Goal: Task Accomplishment & Management: Complete application form

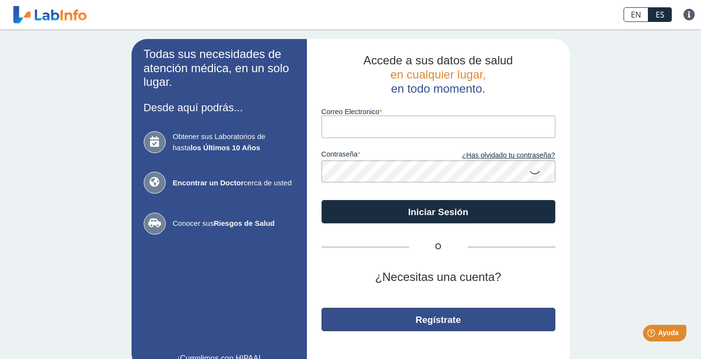
click at [407, 319] on button "Regístrate" at bounding box center [439, 319] width 234 height 23
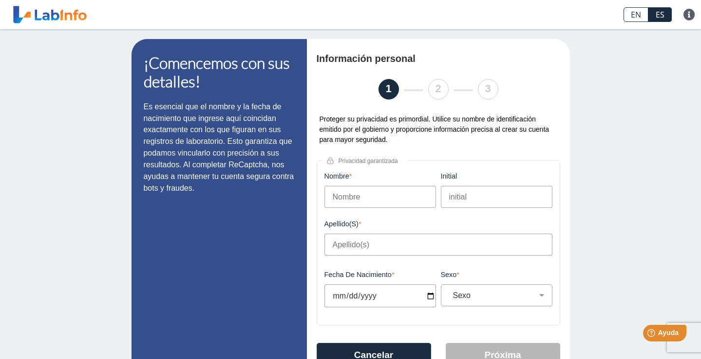
click at [345, 197] on input "Nombre" at bounding box center [381, 197] width 112 height 22
type input "[PERSON_NAME]"
type input "r"
type input "m"
type input "[PERSON_NAME]"
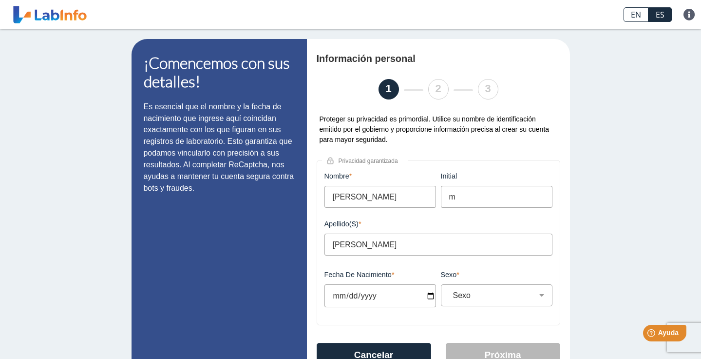
click at [343, 298] on input "Fecha de Nacimiento" at bounding box center [381, 295] width 112 height 23
type input "[DATE]"
click at [477, 297] on select "Sexo Masculino Femenino" at bounding box center [500, 294] width 103 height 9
select select "F"
click at [449, 291] on select "Sexo Masculino Femenino" at bounding box center [500, 294] width 103 height 9
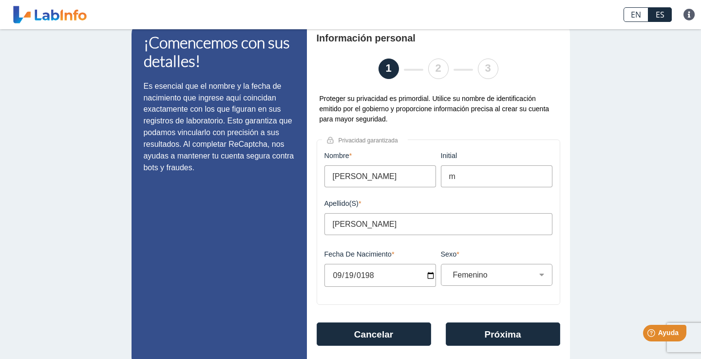
scroll to position [27, 0]
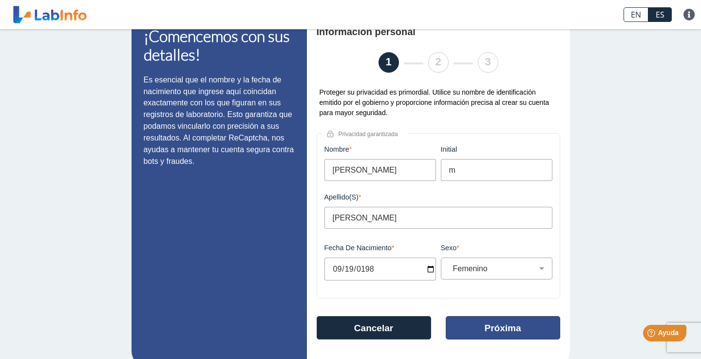
click at [503, 325] on button "Próxima" at bounding box center [503, 327] width 115 height 23
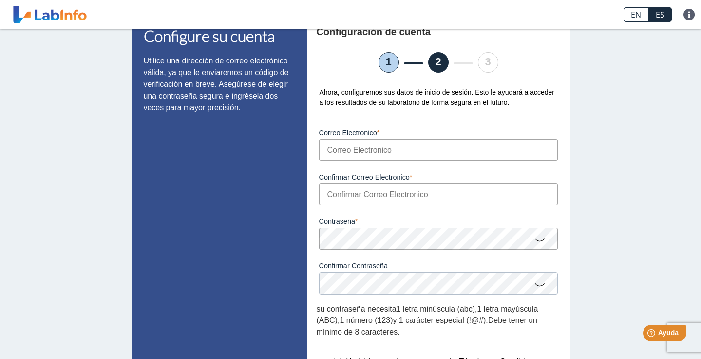
click at [367, 153] on input "Correo Electronico" at bounding box center [438, 150] width 239 height 22
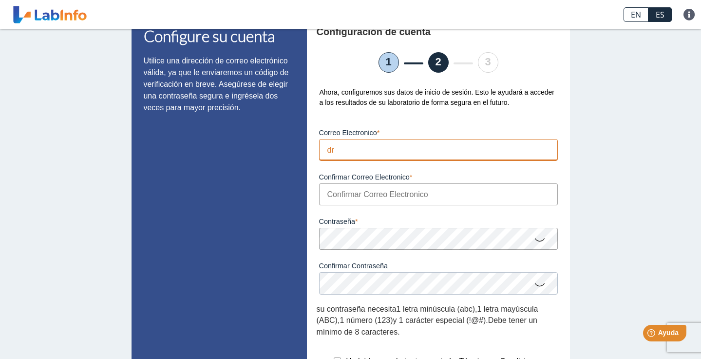
type input "d"
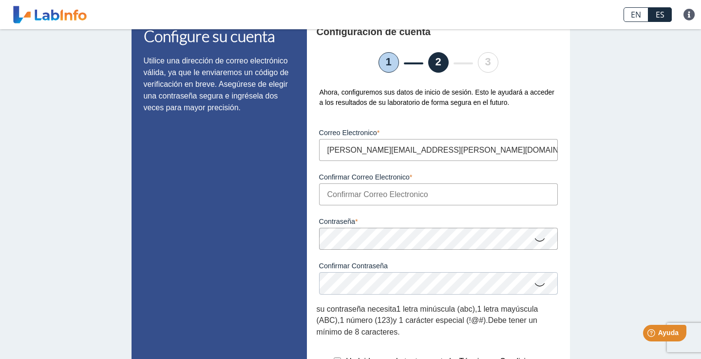
type input "[PERSON_NAME][EMAIL_ADDRESS][PERSON_NAME][DOMAIN_NAME]"
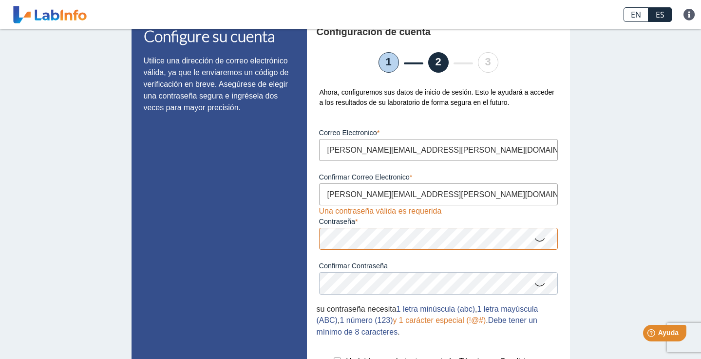
scroll to position [139, 0]
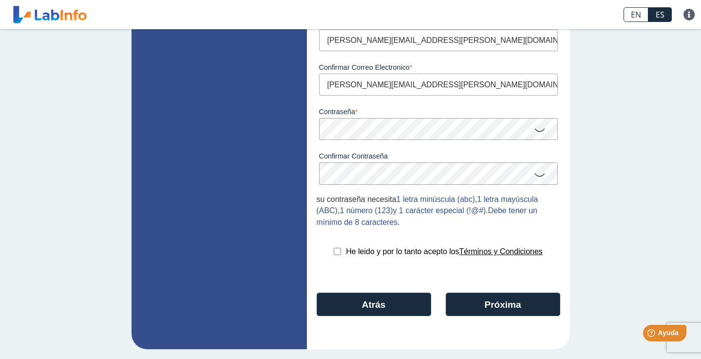
click at [337, 253] on input "checkbox" at bounding box center [337, 251] width 7 height 7
checkbox input "true"
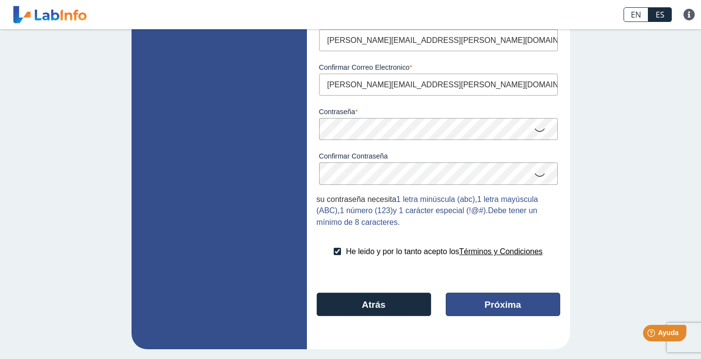
click at [508, 307] on button "Próxima" at bounding box center [503, 303] width 115 height 23
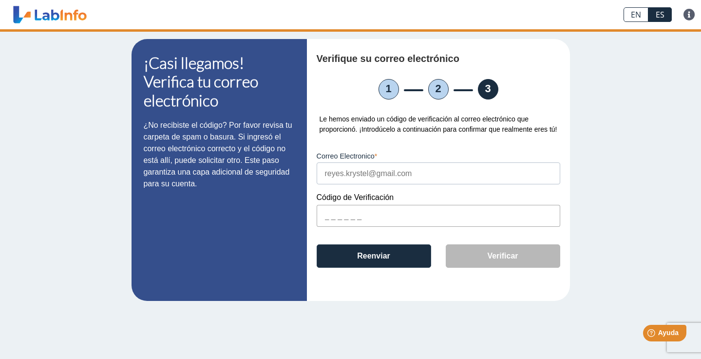
scroll to position [0, 0]
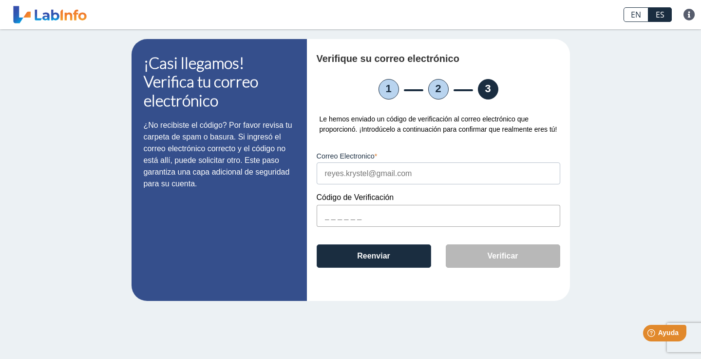
click at [334, 227] on input "text" at bounding box center [439, 216] width 244 height 22
type input "2a5334"
click at [482, 268] on button "Verificar" at bounding box center [503, 255] width 115 height 23
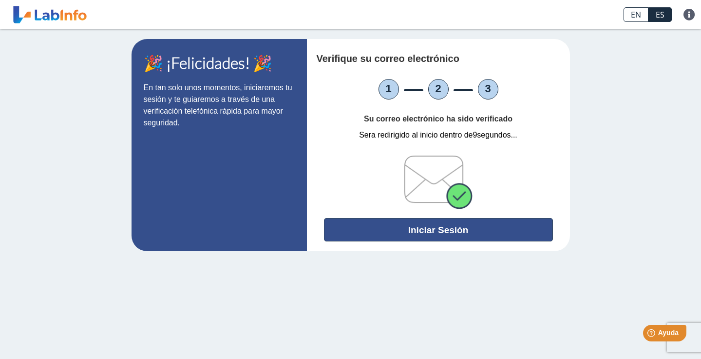
click at [439, 229] on button "Iniciar Sesión" at bounding box center [438, 229] width 229 height 23
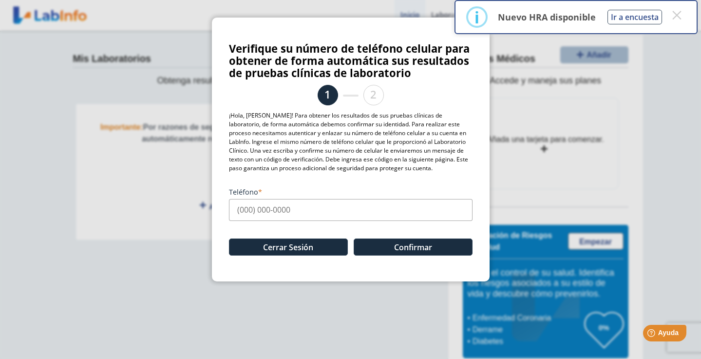
click at [300, 219] on input "Teléfono" at bounding box center [351, 210] width 244 height 22
type input "[PHONE_NUMBER]"
click at [384, 237] on div "Cerrar Sesión Confirmar" at bounding box center [351, 242] width 244 height 43
click at [384, 245] on button "Confirmar" at bounding box center [413, 246] width 119 height 17
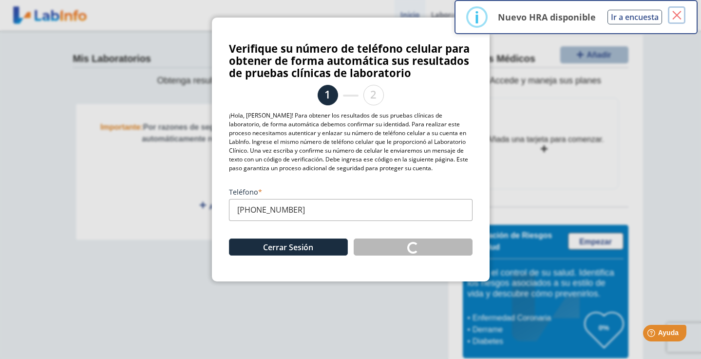
click at [675, 13] on button "×" at bounding box center [677, 15] width 18 height 18
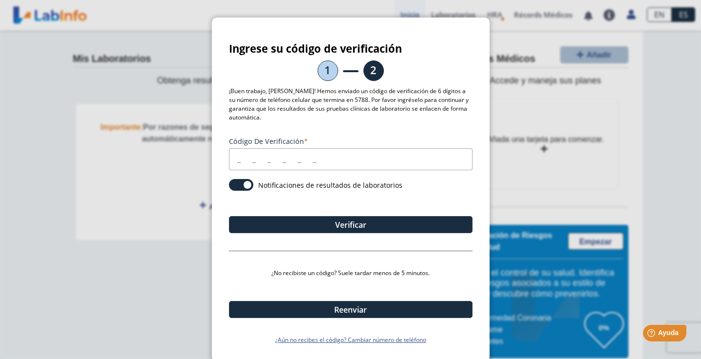
click at [246, 159] on input "Código de verificación" at bounding box center [351, 159] width 244 height 22
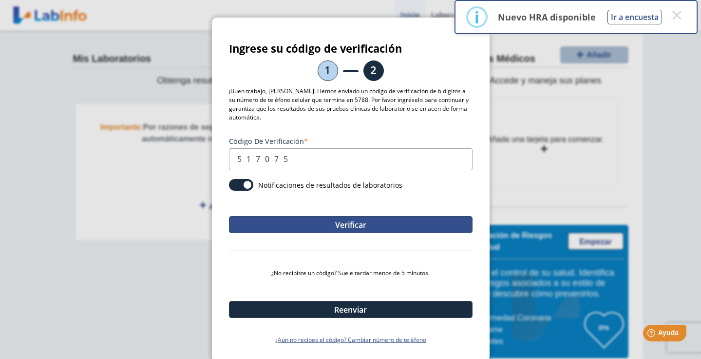
type input "517075"
click at [266, 221] on button "Verificar" at bounding box center [351, 224] width 244 height 17
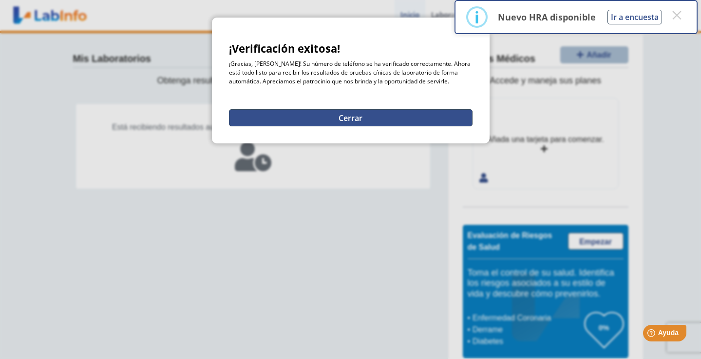
click at [331, 123] on button "Cerrar" at bounding box center [351, 117] width 244 height 17
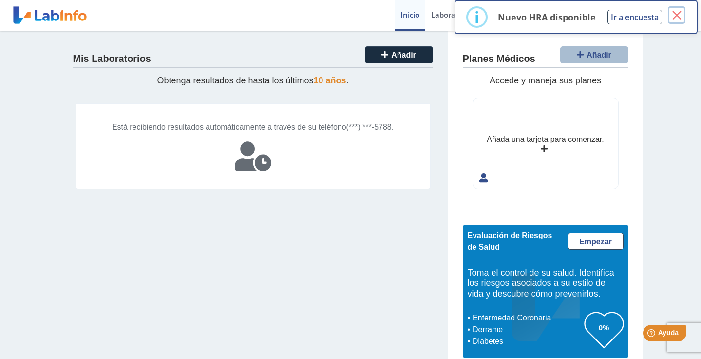
click at [680, 12] on button "×" at bounding box center [677, 15] width 18 height 18
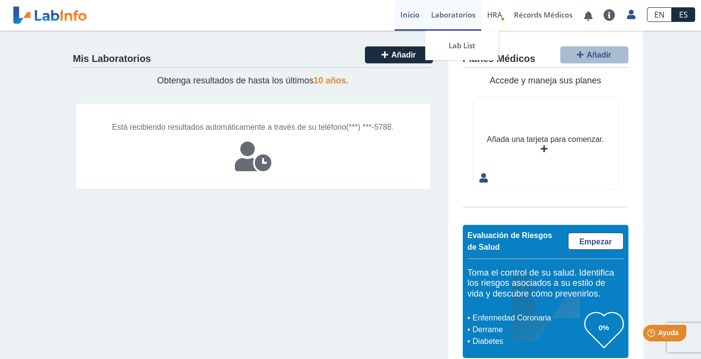
click at [458, 21] on link "Laboratorios" at bounding box center [453, 15] width 56 height 31
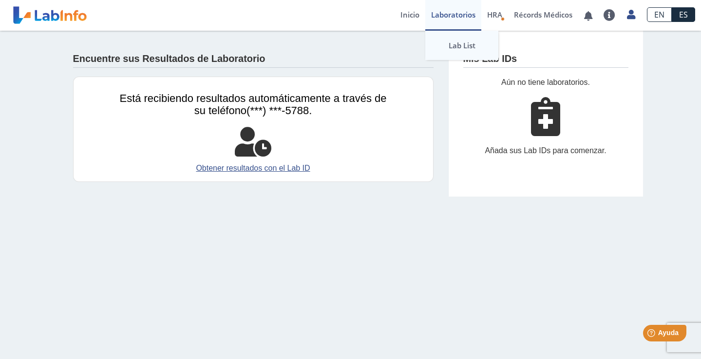
click at [455, 42] on link "Lab List" at bounding box center [461, 45] width 73 height 29
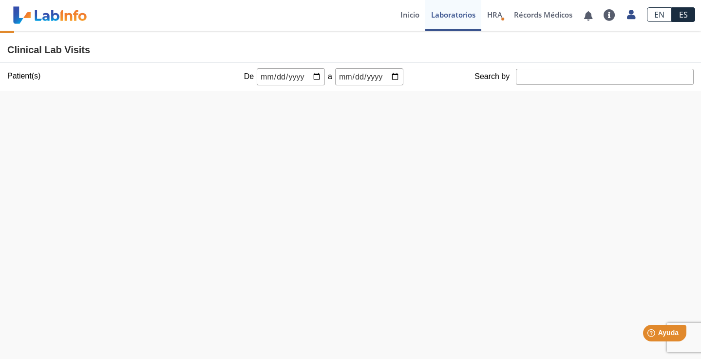
click at [313, 74] on input "date" at bounding box center [291, 76] width 68 height 17
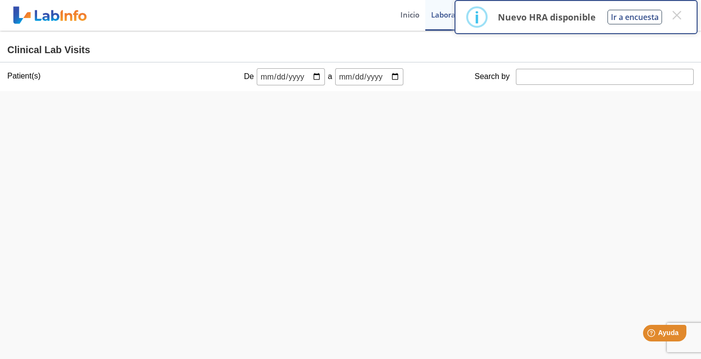
click at [431, 97] on div at bounding box center [358, 102] width 536 height 23
click at [408, 19] on link "Inicio" at bounding box center [410, 15] width 31 height 31
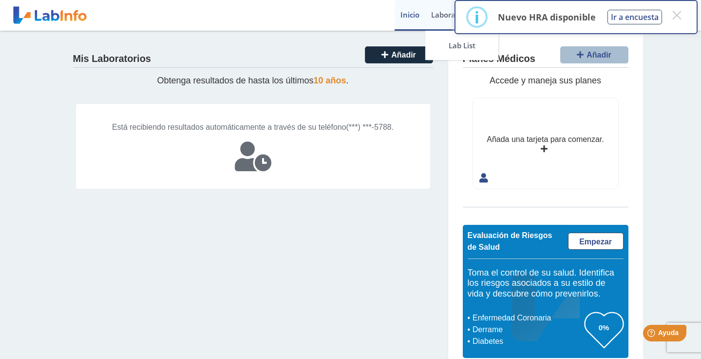
click at [441, 17] on link "Laboratorios" at bounding box center [453, 15] width 56 height 31
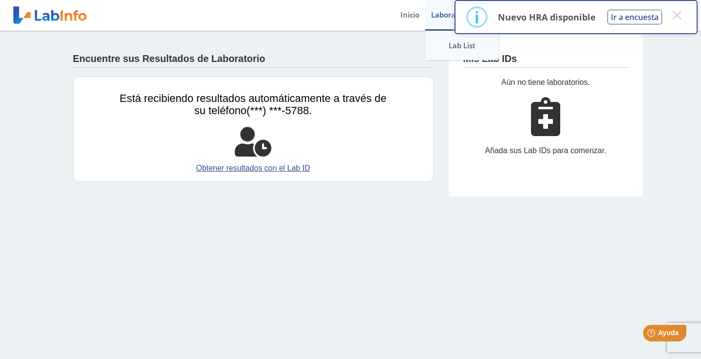
click at [442, 46] on link "Lab List" at bounding box center [461, 45] width 73 height 29
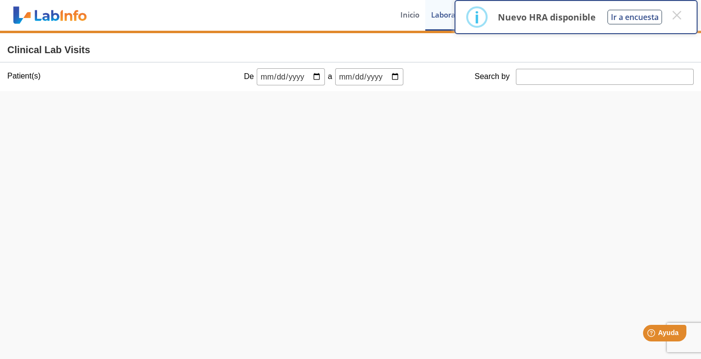
click at [301, 77] on input "date" at bounding box center [291, 76] width 68 height 17
click at [322, 77] on input "date" at bounding box center [291, 76] width 68 height 17
click at [316, 77] on input "date" at bounding box center [291, 76] width 68 height 17
type input "[DATE]"
click at [394, 77] on input "date" at bounding box center [369, 76] width 68 height 17
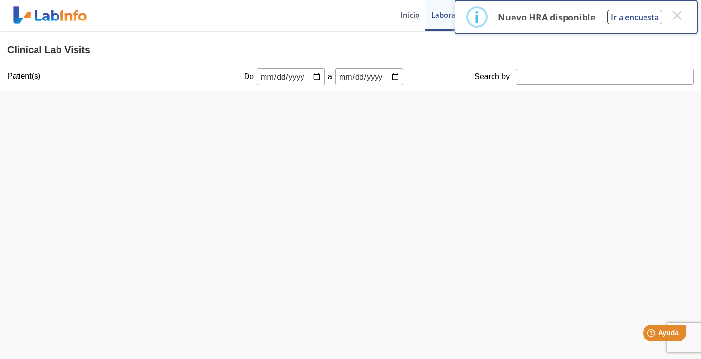
type input "[DATE]"
click at [547, 82] on input "Search by" at bounding box center [605, 77] width 178 height 16
click at [317, 76] on input "[DATE]" at bounding box center [291, 76] width 68 height 17
click at [314, 78] on input "[DATE]" at bounding box center [291, 76] width 68 height 17
click at [317, 77] on input "[DATE]" at bounding box center [291, 76] width 68 height 17
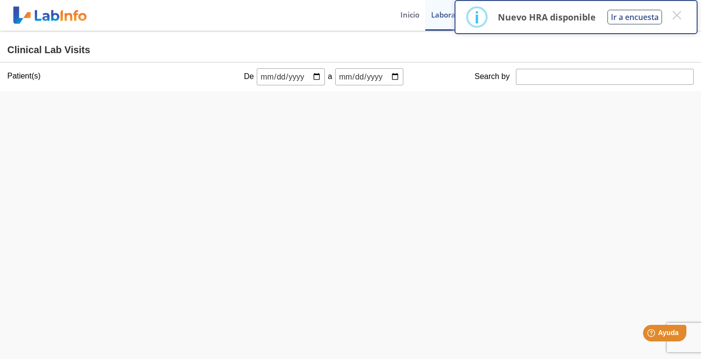
click at [316, 78] on input "[DATE]" at bounding box center [291, 76] width 68 height 17
type input "[DATE]"
click at [677, 18] on button "×" at bounding box center [677, 15] width 18 height 18
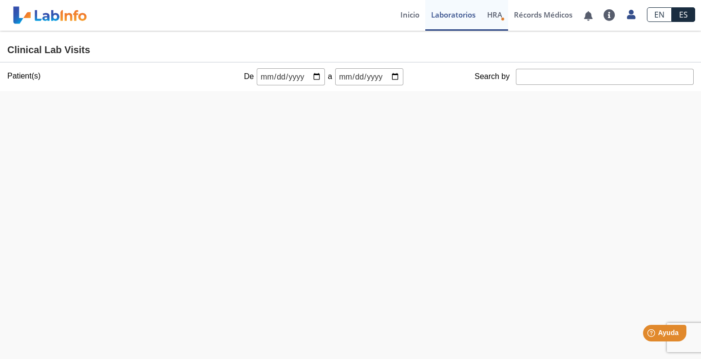
click at [497, 16] on span "HRA" at bounding box center [494, 15] width 15 height 10
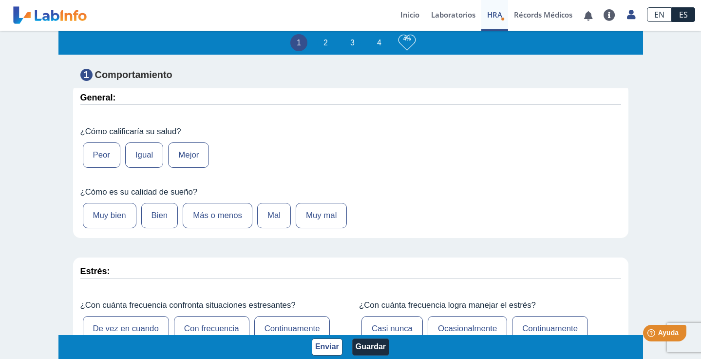
scroll to position [127, 0]
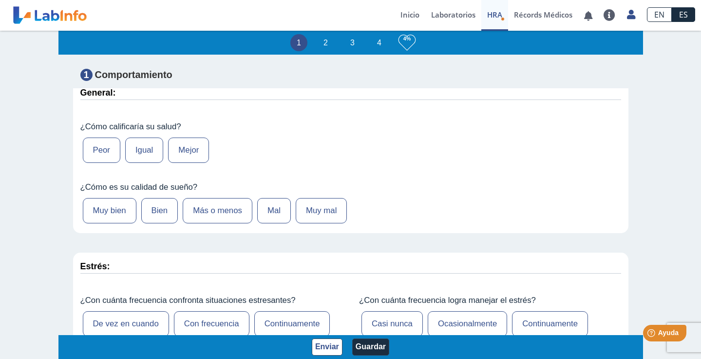
click at [146, 151] on label "Igual" at bounding box center [144, 149] width 38 height 25
click at [0, 0] on input "Igual" at bounding box center [0, 0] width 0 height 0
click at [166, 214] on label "Bien" at bounding box center [159, 210] width 37 height 25
click at [0, 0] on input "Bien" at bounding box center [0, 0] width 0 height 0
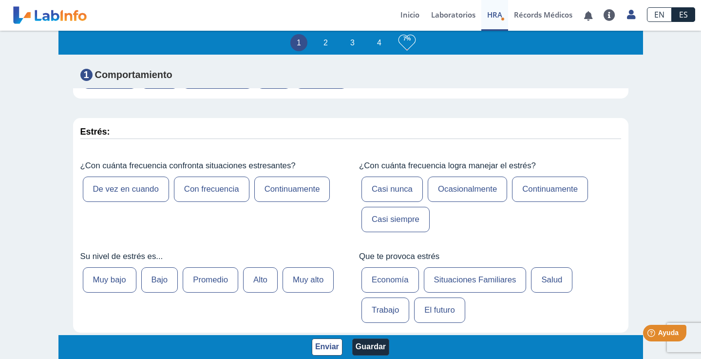
scroll to position [266, 0]
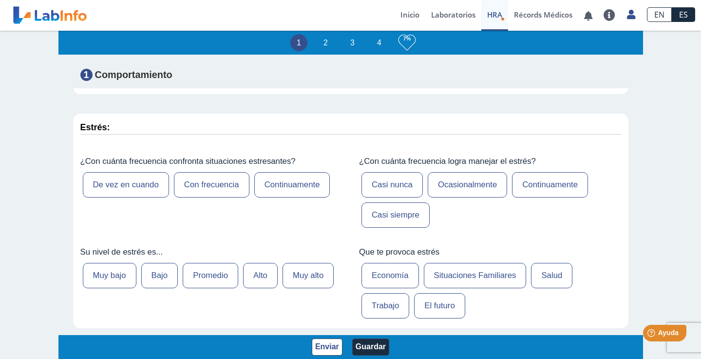
click at [289, 182] on label "Continuamente" at bounding box center [292, 184] width 76 height 25
click at [0, 0] on input "Continuamente" at bounding box center [0, 0] width 0 height 0
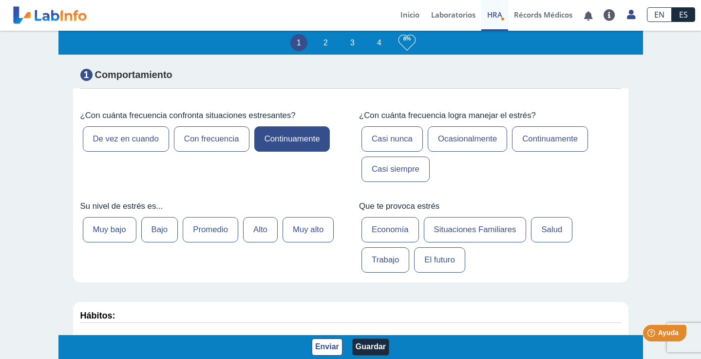
scroll to position [312, 0]
click at [305, 230] on label "Muy alto" at bounding box center [308, 228] width 51 height 25
click at [0, 0] on input "Muy alto" at bounding box center [0, 0] width 0 height 0
click at [483, 139] on label "Ocasionalmente" at bounding box center [467, 138] width 79 height 25
click at [0, 0] on input "Ocasionalmente" at bounding box center [0, 0] width 0 height 0
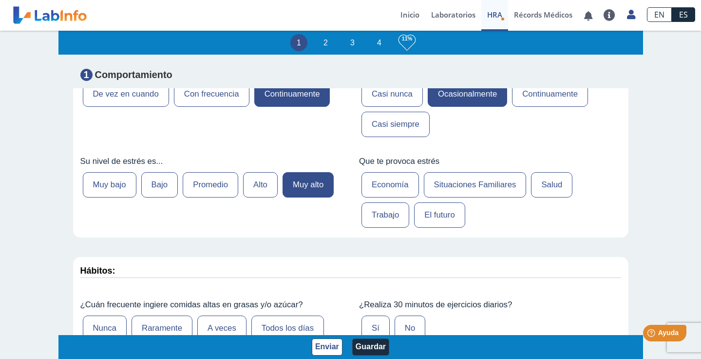
scroll to position [359, 0]
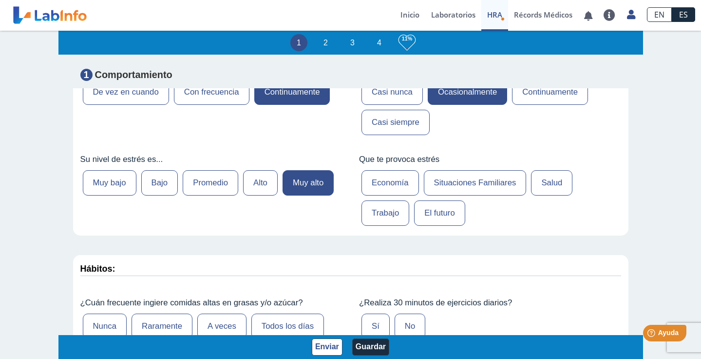
click at [398, 180] on label "Economía" at bounding box center [391, 182] width 58 height 25
click at [0, 0] on input "Economía" at bounding box center [0, 0] width 0 height 0
click at [464, 188] on label "Situaciones Familiares" at bounding box center [475, 182] width 103 height 25
click at [0, 0] on input "Situaciones Familiares" at bounding box center [0, 0] width 0 height 0
click at [383, 212] on label "Trabajo" at bounding box center [386, 212] width 48 height 25
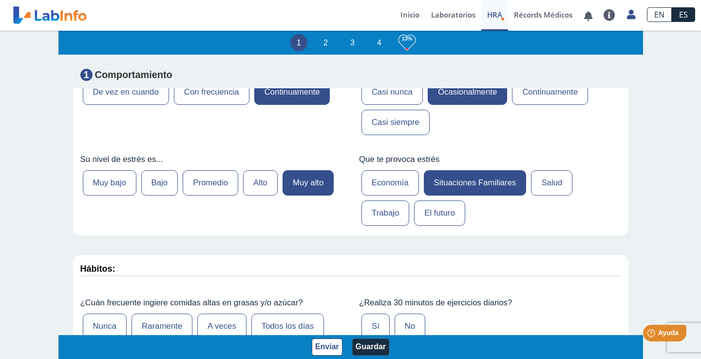
click at [0, 0] on input "Trabajo" at bounding box center [0, 0] width 0 height 0
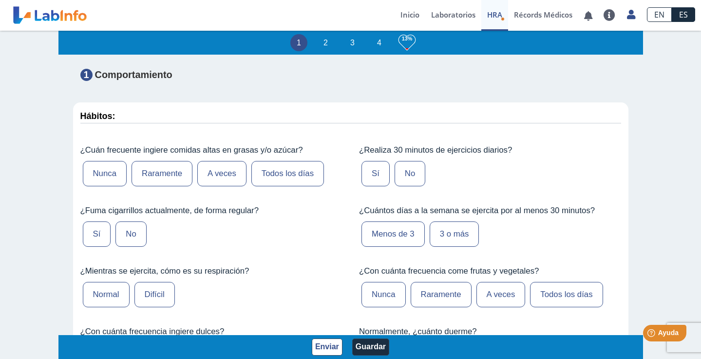
scroll to position [525, 0]
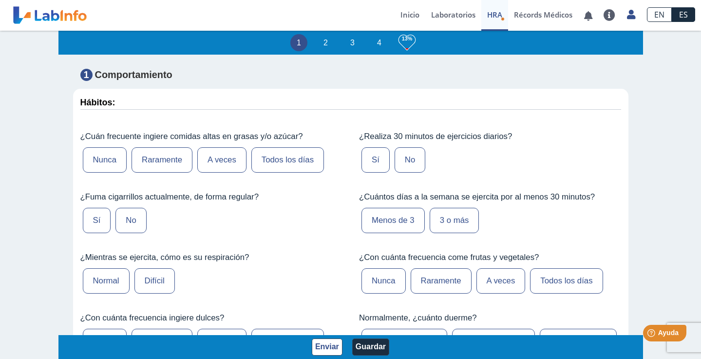
click at [211, 154] on label "A veces" at bounding box center [221, 159] width 49 height 25
click at [0, 0] on input "A veces" at bounding box center [0, 0] width 0 height 0
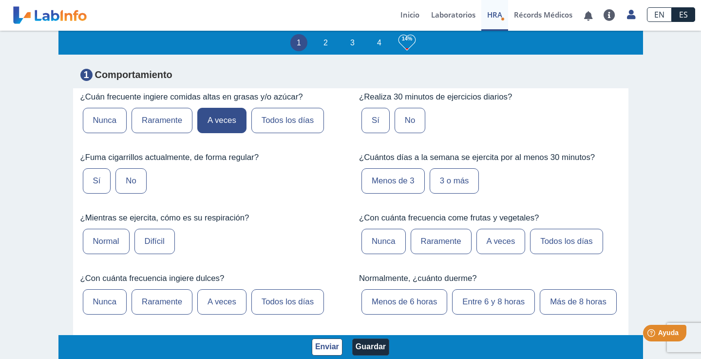
scroll to position [568, 0]
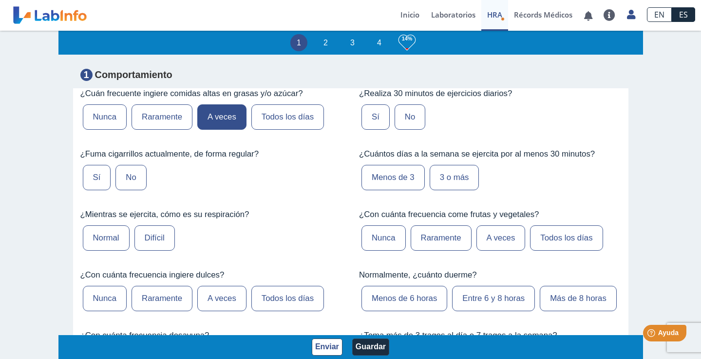
click at [131, 176] on label "No" at bounding box center [131, 177] width 31 height 25
click at [0, 0] on input "No" at bounding box center [0, 0] width 0 height 0
click at [150, 240] on label "Difícil" at bounding box center [155, 237] width 40 height 25
click at [0, 0] on input "Difícil" at bounding box center [0, 0] width 0 height 0
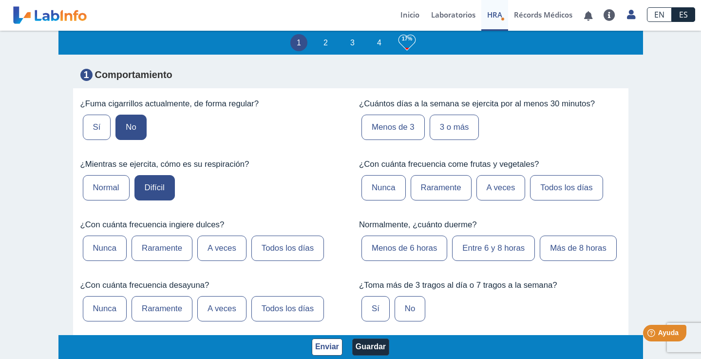
scroll to position [619, 0]
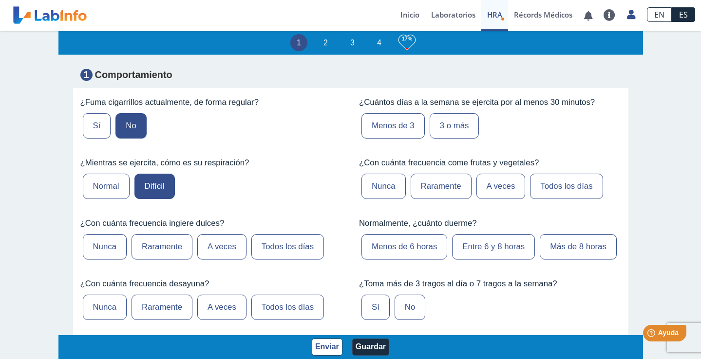
click at [219, 245] on label "A veces" at bounding box center [221, 246] width 49 height 25
click at [0, 0] on input "A veces" at bounding box center [0, 0] width 0 height 0
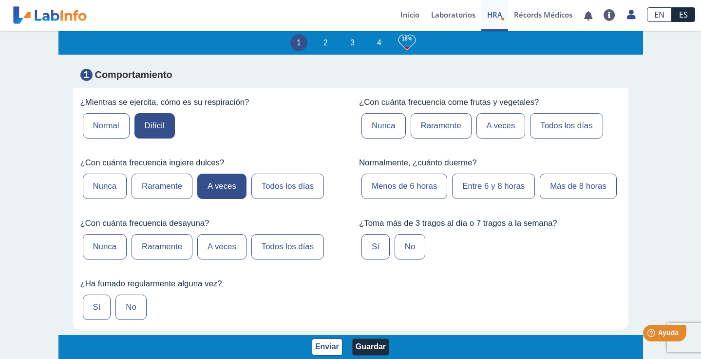
scroll to position [682, 0]
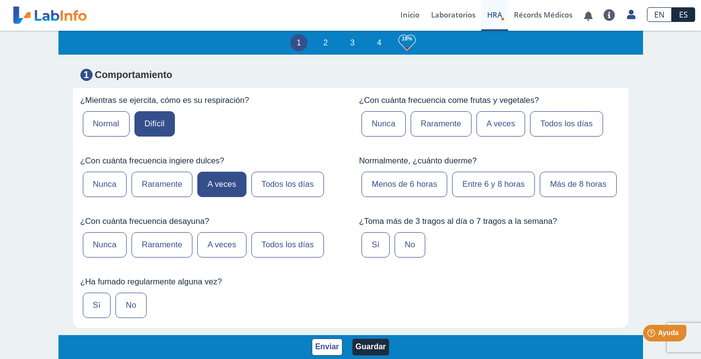
click at [291, 245] on label "Todos los días" at bounding box center [287, 244] width 73 height 25
click at [0, 0] on input "Todos los días" at bounding box center [0, 0] width 0 height 0
click at [86, 304] on label "Sí" at bounding box center [97, 304] width 28 height 25
click at [0, 0] on input "Sí" at bounding box center [0, 0] width 0 height 0
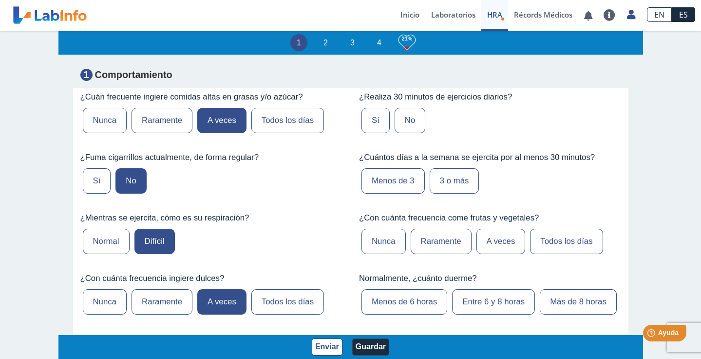
scroll to position [547, 0]
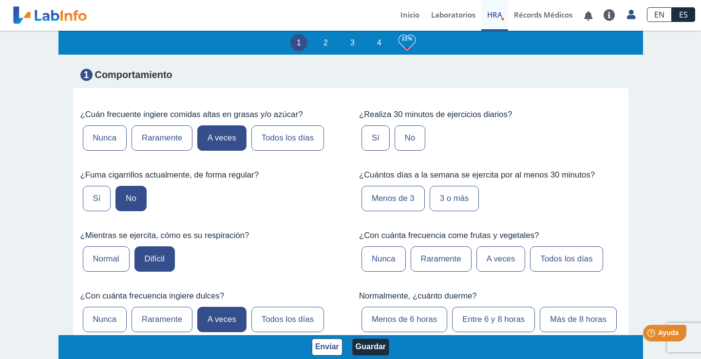
click at [412, 137] on label "No" at bounding box center [410, 137] width 31 height 25
click at [0, 0] on input "No" at bounding box center [0, 0] width 0 height 0
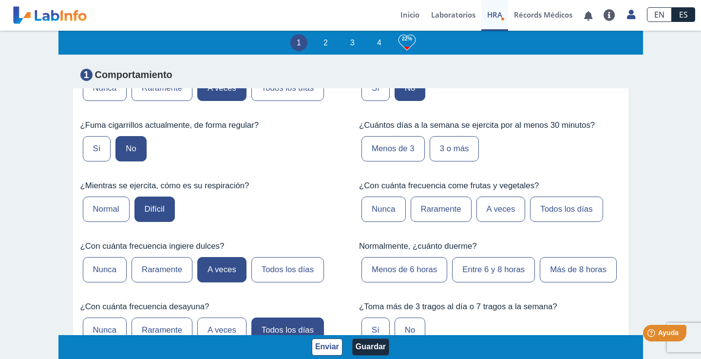
scroll to position [598, 0]
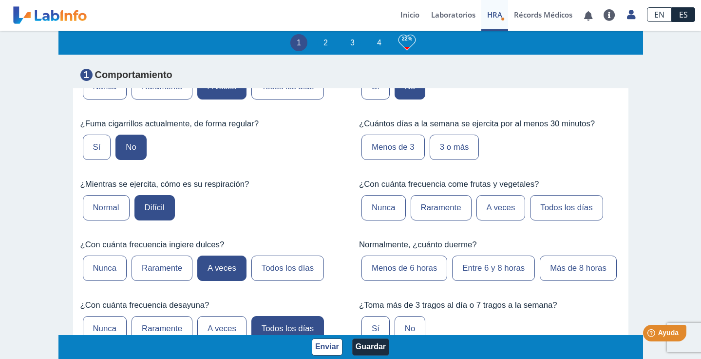
click at [398, 147] on label "Menos de 3" at bounding box center [393, 147] width 63 height 25
click at [0, 0] on input "Menos de 3" at bounding box center [0, 0] width 0 height 0
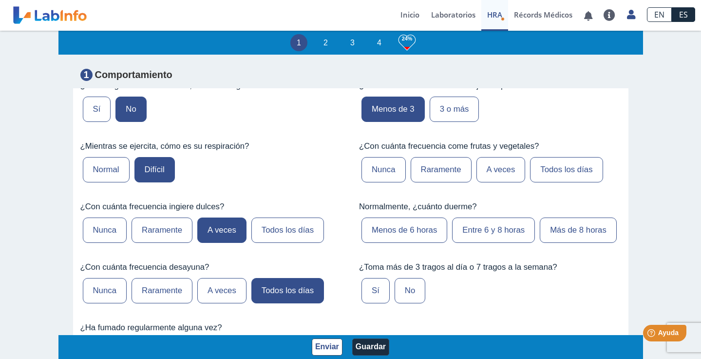
scroll to position [648, 0]
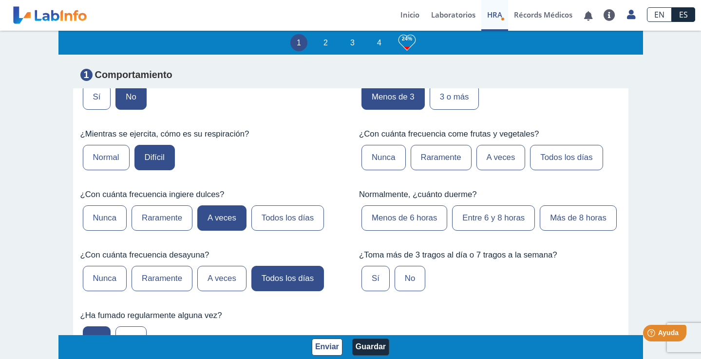
click at [514, 154] on label "A veces" at bounding box center [501, 157] width 49 height 25
click at [0, 0] on input "A veces" at bounding box center [0, 0] width 0 height 0
click at [483, 218] on label "Entre 6 y 8 horas" at bounding box center [493, 217] width 83 height 25
click at [0, 0] on input "Entre 6 y 8 horas" at bounding box center [0, 0] width 0 height 0
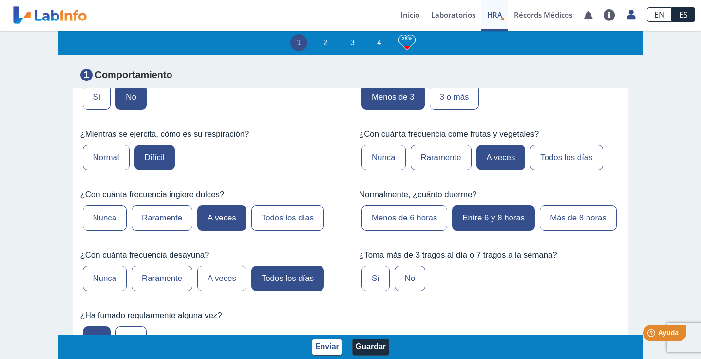
click at [427, 274] on div "Sí No" at bounding box center [490, 278] width 262 height 30
click at [408, 277] on label "No" at bounding box center [410, 278] width 31 height 25
click at [0, 0] on input "No" at bounding box center [0, 0] width 0 height 0
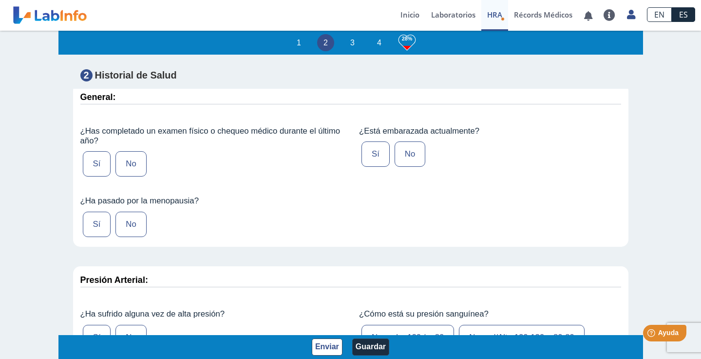
scroll to position [959, 0]
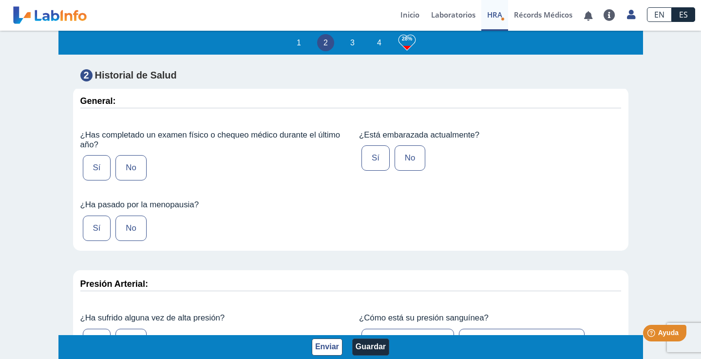
click at [98, 169] on label "Sí" at bounding box center [97, 167] width 28 height 25
click at [0, 0] on input "Sí" at bounding box center [0, 0] width 0 height 0
click at [127, 223] on label "No" at bounding box center [131, 227] width 31 height 25
click at [0, 0] on input "No" at bounding box center [0, 0] width 0 height 0
click at [405, 154] on label "No" at bounding box center [410, 157] width 31 height 25
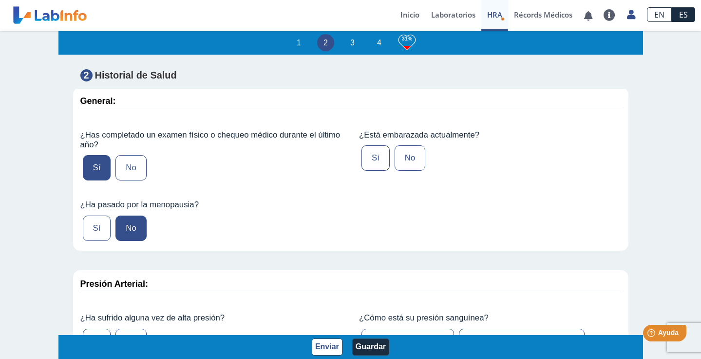
click at [0, 0] on input "No" at bounding box center [0, 0] width 0 height 0
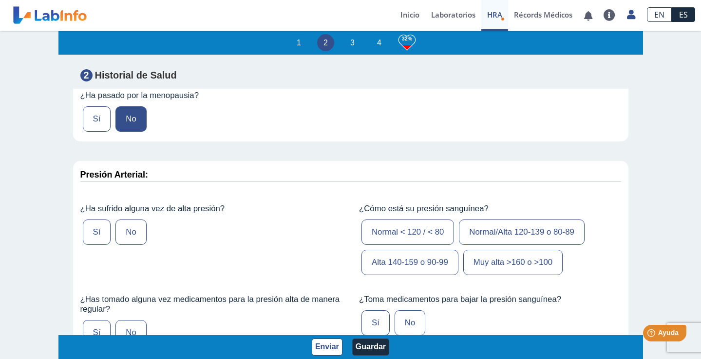
scroll to position [1105, 0]
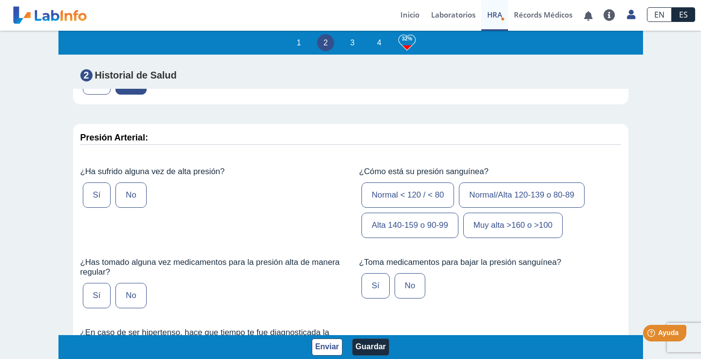
click at [132, 193] on label "No" at bounding box center [131, 194] width 31 height 25
click at [0, 0] on input "No" at bounding box center [0, 0] width 0 height 0
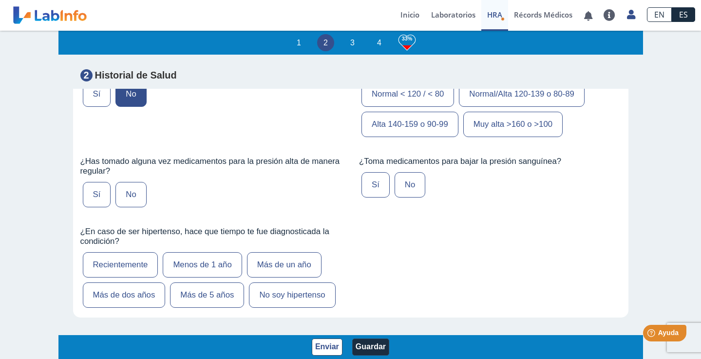
scroll to position [1207, 0]
click at [132, 193] on label "No" at bounding box center [131, 193] width 31 height 25
click at [0, 0] on input "No" at bounding box center [0, 0] width 0 height 0
click at [288, 293] on label "No soy hipertenso" at bounding box center [292, 293] width 86 height 25
click at [0, 0] on input "No soy hipertenso" at bounding box center [0, 0] width 0 height 0
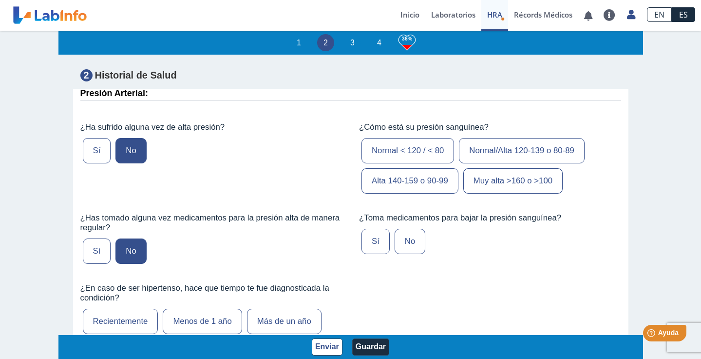
scroll to position [1156, 0]
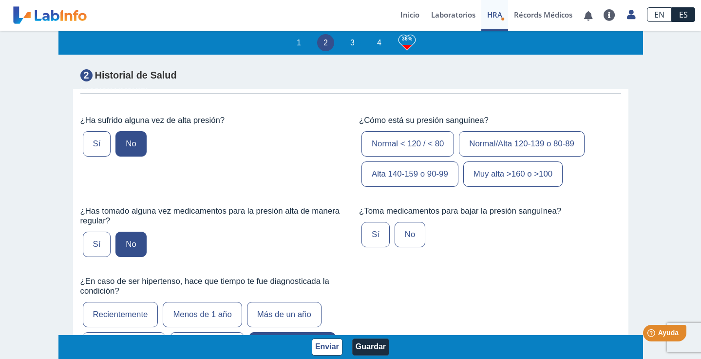
click at [420, 140] on label "Normal < 120 / < 80" at bounding box center [408, 143] width 93 height 25
click at [0, 0] on input "Normal < 120 / < 80" at bounding box center [0, 0] width 0 height 0
click at [399, 232] on label "No" at bounding box center [410, 234] width 31 height 25
click at [0, 0] on input "No" at bounding box center [0, 0] width 0 height 0
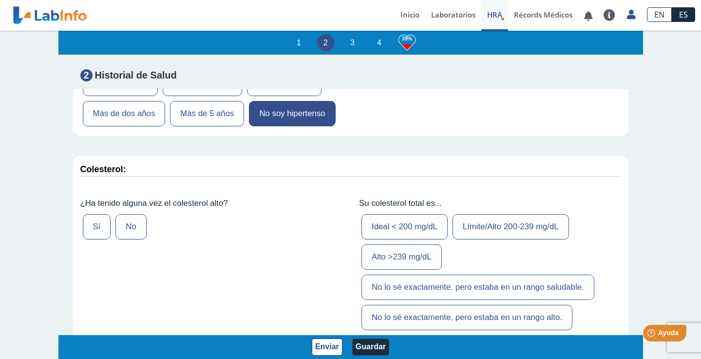
scroll to position [1386, 0]
click at [127, 225] on label "No" at bounding box center [131, 227] width 31 height 25
click at [0, 0] on input "No" at bounding box center [0, 0] width 0 height 0
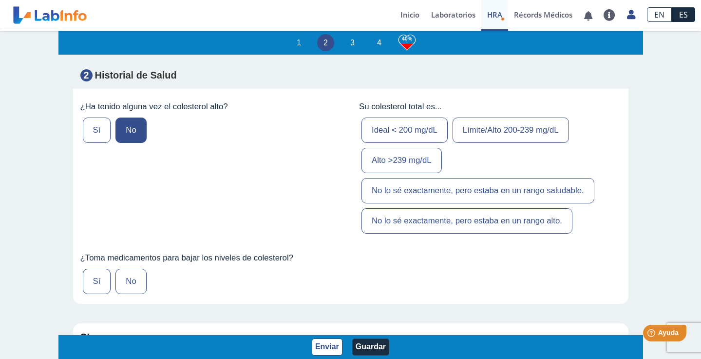
scroll to position [1486, 0]
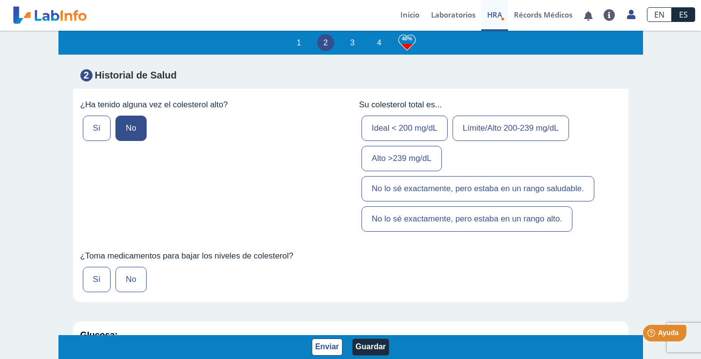
click at [138, 276] on label "No" at bounding box center [131, 279] width 31 height 25
click at [0, 0] on input "No" at bounding box center [0, 0] width 0 height 0
click at [388, 124] on label "Ideal < 200 mg/dL" at bounding box center [405, 128] width 86 height 25
click at [0, 0] on input "Ideal < 200 mg/dL" at bounding box center [0, 0] width 0 height 0
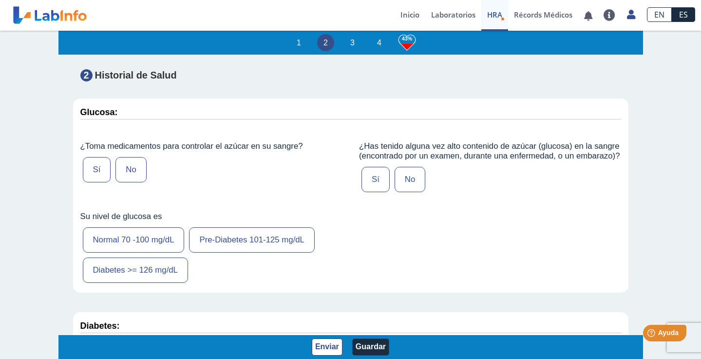
scroll to position [1711, 0]
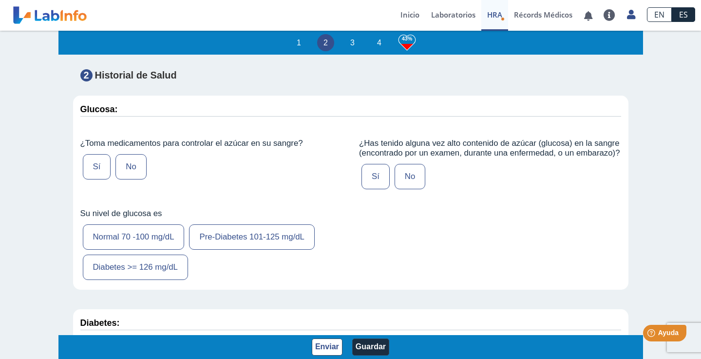
click at [146, 169] on div "Sí No" at bounding box center [211, 167] width 262 height 30
click at [134, 163] on label "No" at bounding box center [131, 166] width 31 height 25
click at [0, 0] on input "No" at bounding box center [0, 0] width 0 height 0
click at [135, 239] on label "Normal 70 -100 mg/dL" at bounding box center [134, 236] width 102 height 25
click at [0, 0] on input "Normal 70 -100 mg/dL" at bounding box center [0, 0] width 0 height 0
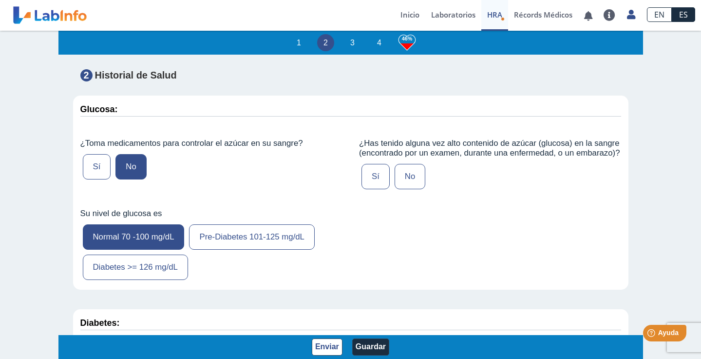
click at [407, 169] on label "No" at bounding box center [410, 176] width 31 height 25
click at [0, 0] on input "No" at bounding box center [0, 0] width 0 height 0
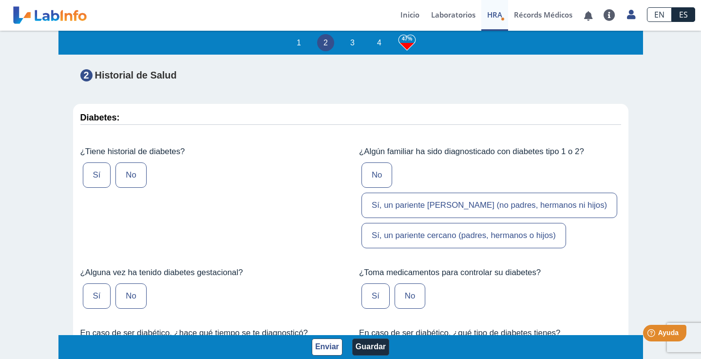
scroll to position [1926, 0]
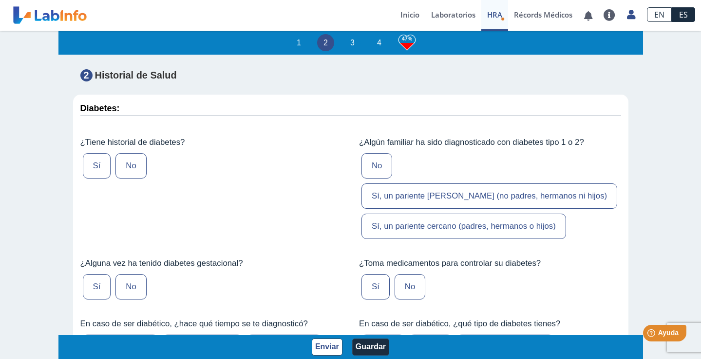
click at [136, 153] on label "No" at bounding box center [131, 165] width 31 height 25
click at [0, 0] on input "No" at bounding box center [0, 0] width 0 height 0
click at [128, 274] on label "No" at bounding box center [131, 286] width 31 height 25
click at [0, 0] on input "No" at bounding box center [0, 0] width 0 height 0
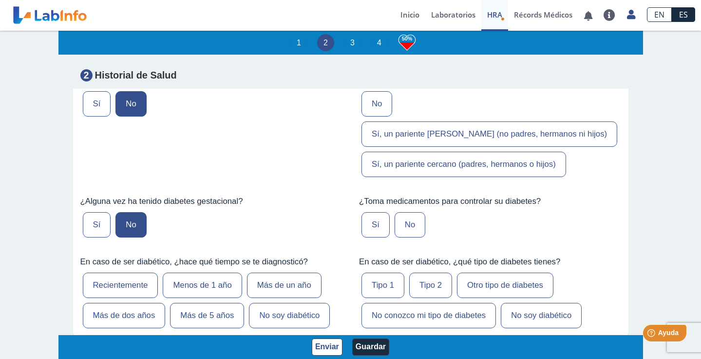
scroll to position [1989, 0]
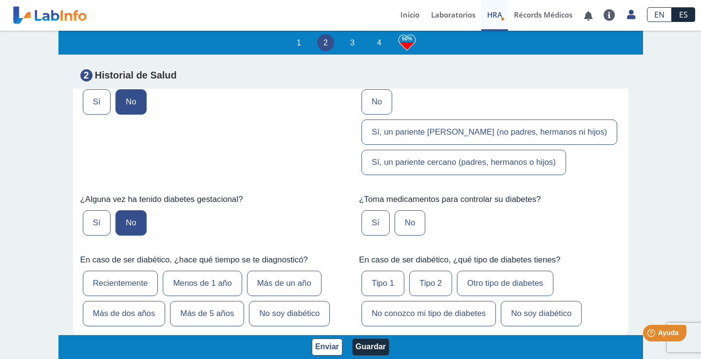
click at [284, 301] on label "No soy diabético" at bounding box center [289, 313] width 81 height 25
click at [0, 0] on input "No soy diabético" at bounding box center [0, 0] width 0 height 0
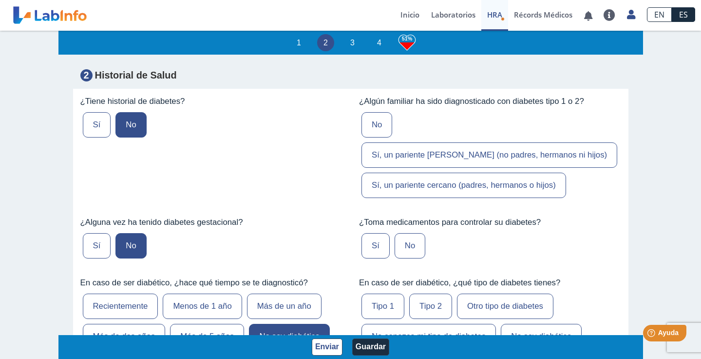
scroll to position [1964, 0]
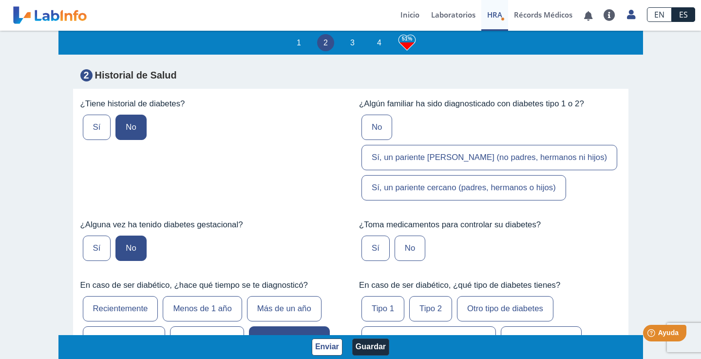
click at [462, 145] on label "Sí, un pariente [PERSON_NAME] (no padres, hermanos ni hijos)" at bounding box center [490, 157] width 256 height 25
click at [0, 0] on input "Sí, un pariente [PERSON_NAME] (no padres, hermanos ni hijos)" at bounding box center [0, 0] width 0 height 0
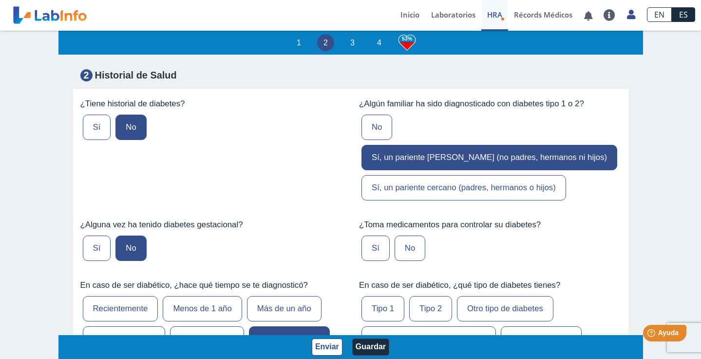
click at [462, 145] on label "Sí, un pariente [PERSON_NAME] (no padres, hermanos ni hijos)" at bounding box center [490, 157] width 256 height 25
click at [0, 0] on input "Sí, un pariente [PERSON_NAME] (no padres, hermanos ni hijos)" at bounding box center [0, 0] width 0 height 0
click at [454, 175] on label "Sí, un pariente cercano (padres, hermanos o hijos)" at bounding box center [464, 187] width 205 height 25
click at [0, 0] on input "Sí, un pariente cercano (padres, hermanos o hijos)" at bounding box center [0, 0] width 0 height 0
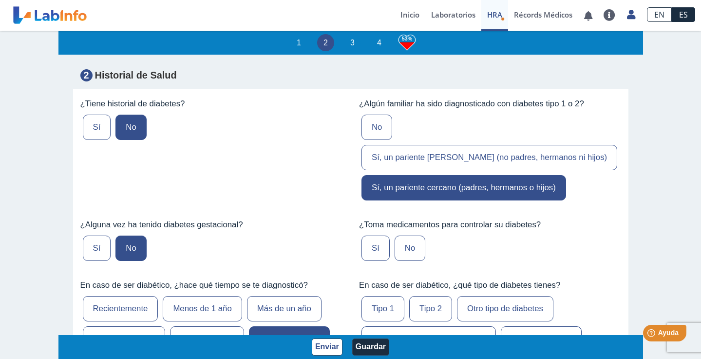
click at [402, 235] on label "No" at bounding box center [410, 247] width 31 height 25
click at [0, 0] on input "No" at bounding box center [0, 0] width 0 height 0
click at [519, 326] on label "No soy diabético" at bounding box center [541, 338] width 81 height 25
click at [0, 0] on input "No soy diabético" at bounding box center [0, 0] width 0 height 0
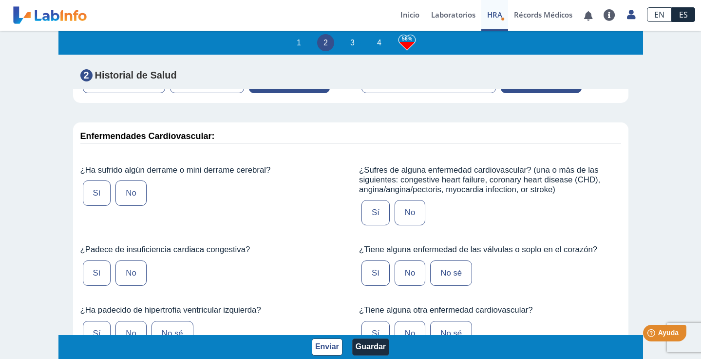
scroll to position [2223, 0]
click at [124, 180] on label "No" at bounding box center [131, 192] width 31 height 25
click at [0, 0] on input "No" at bounding box center [0, 0] width 0 height 0
click at [126, 260] on label "No" at bounding box center [131, 272] width 31 height 25
click at [0, 0] on input "No" at bounding box center [0, 0] width 0 height 0
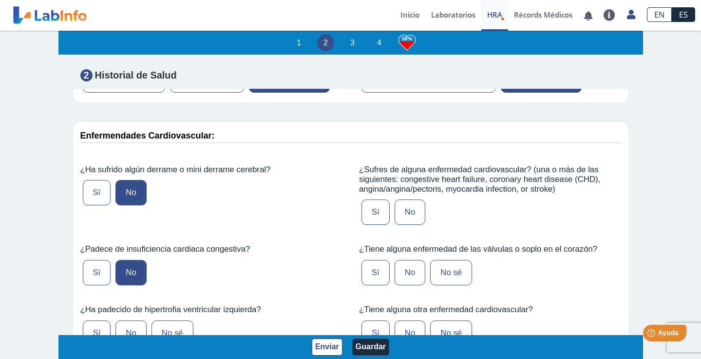
click at [162, 320] on label "No sé" at bounding box center [173, 332] width 42 height 25
click at [0, 0] on input "No sé" at bounding box center [0, 0] width 0 height 0
click at [122, 320] on label "No" at bounding box center [131, 332] width 31 height 25
click at [0, 0] on input "No" at bounding box center [0, 0] width 0 height 0
click at [413, 199] on label "No" at bounding box center [410, 211] width 31 height 25
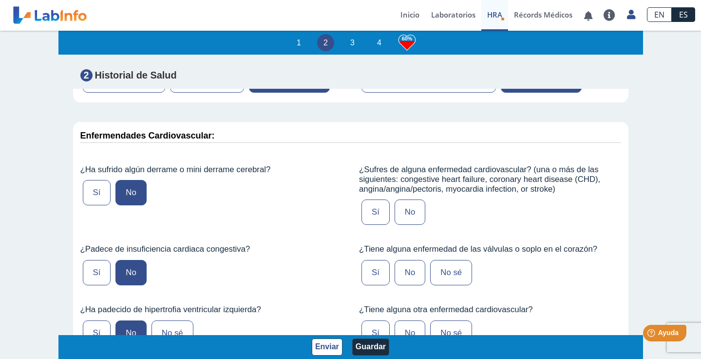
click at [0, 0] on input "No" at bounding box center [0, 0] width 0 height 0
click at [414, 260] on label "No" at bounding box center [410, 272] width 31 height 25
click at [0, 0] on input "No" at bounding box center [0, 0] width 0 height 0
click at [411, 320] on label "No" at bounding box center [410, 332] width 31 height 25
click at [0, 0] on input "No" at bounding box center [0, 0] width 0 height 0
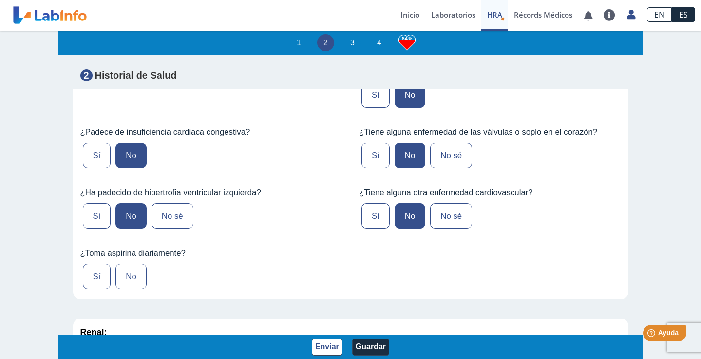
scroll to position [2416, 0]
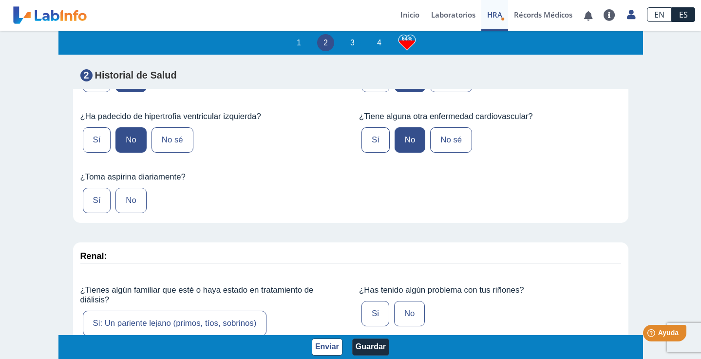
click at [131, 188] on label "No" at bounding box center [131, 200] width 31 height 25
click at [0, 0] on input "No" at bounding box center [0, 0] width 0 height 0
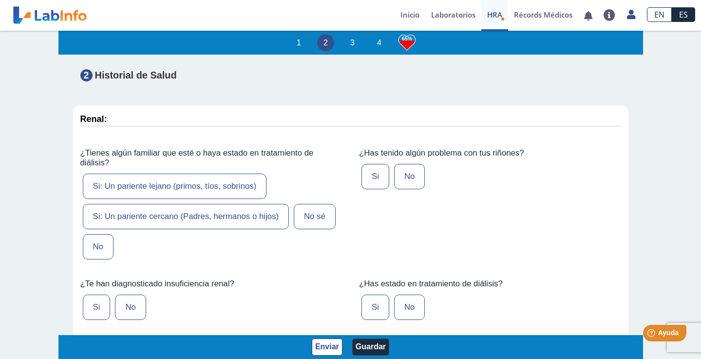
scroll to position [2565, 0]
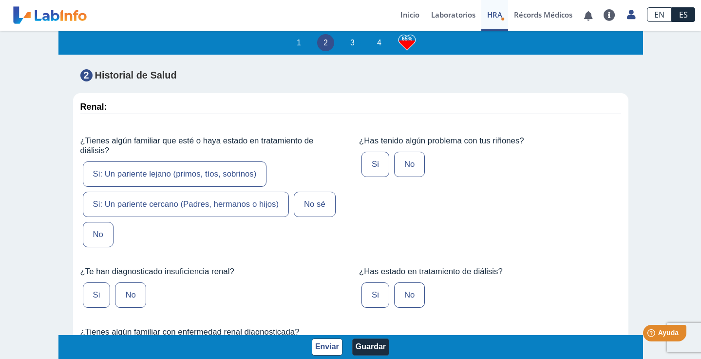
click at [97, 222] on label "No" at bounding box center [98, 234] width 31 height 25
click at [0, 0] on input "No" at bounding box center [0, 0] width 0 height 0
click at [129, 282] on label "No" at bounding box center [130, 294] width 31 height 25
click at [0, 0] on input "No" at bounding box center [0, 0] width 0 height 0
click at [414, 152] on label "No" at bounding box center [409, 164] width 31 height 25
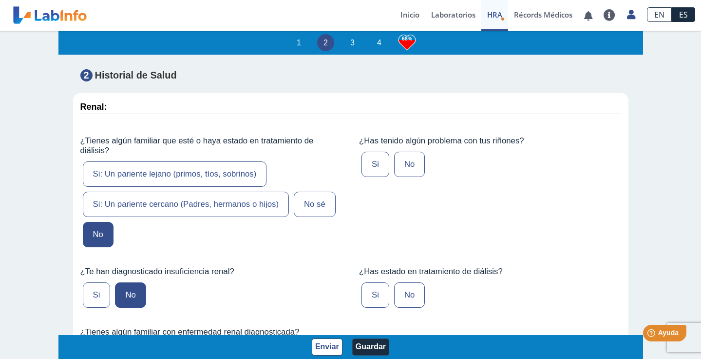
click at [0, 0] on input "No" at bounding box center [0, 0] width 0 height 0
click at [405, 282] on label "No" at bounding box center [409, 294] width 31 height 25
click at [0, 0] on input "No" at bounding box center [0, 0] width 0 height 0
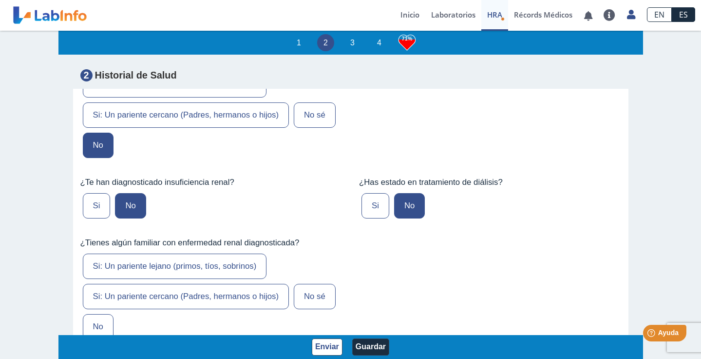
scroll to position [2695, 0]
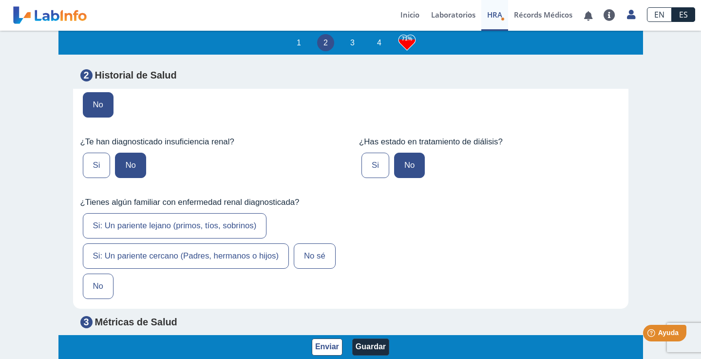
click at [90, 273] on label "No" at bounding box center [98, 285] width 31 height 25
click at [0, 0] on input "No" at bounding box center [0, 0] width 0 height 0
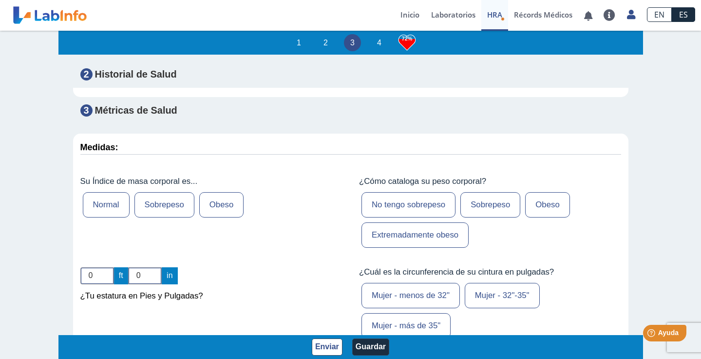
scroll to position [2910, 0]
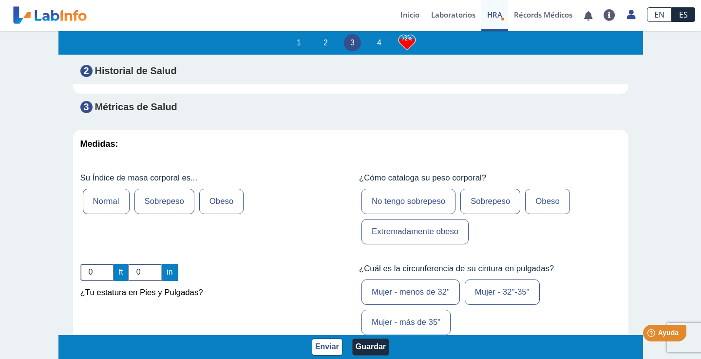
click at [167, 189] on label "Sobrepeso" at bounding box center [165, 201] width 60 height 25
click at [0, 0] on input "Sobrepeso" at bounding box center [0, 0] width 0 height 0
click at [97, 264] on input "0" at bounding box center [97, 272] width 34 height 17
type input "0"
type input "5"
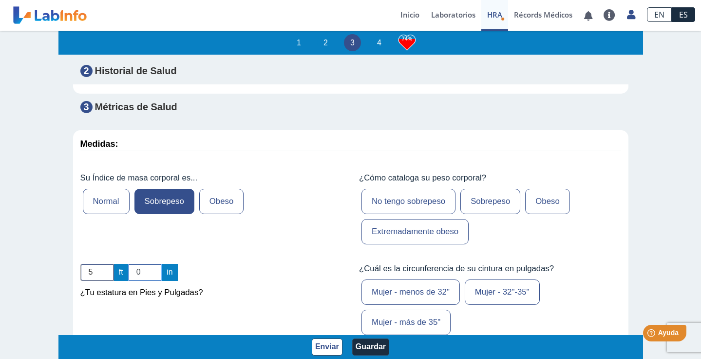
click at [141, 264] on input "0" at bounding box center [145, 272] width 34 height 17
type input "4"
click at [483, 189] on label "Sobrepeso" at bounding box center [491, 201] width 60 height 25
click at [0, 0] on input "Sobrepeso" at bounding box center [0, 0] width 0 height 0
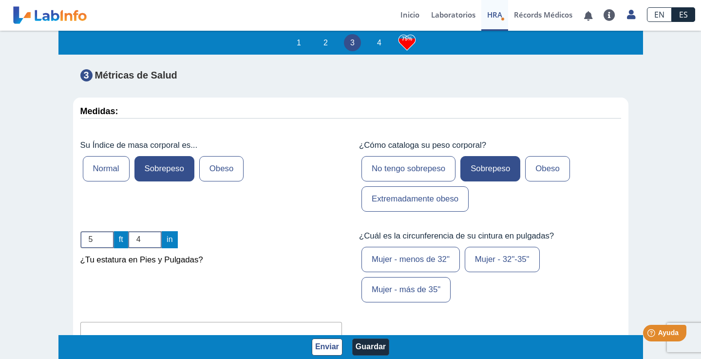
scroll to position [2943, 0]
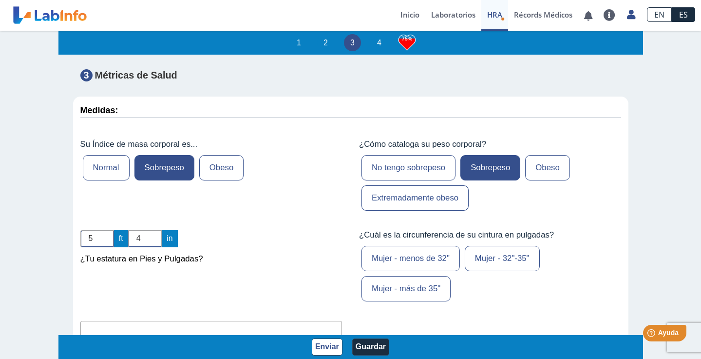
click at [487, 246] on label "Mujer - 32"-35"" at bounding box center [502, 258] width 75 height 25
click at [0, 0] on input "Mujer - 32"-35"" at bounding box center [0, 0] width 0 height 0
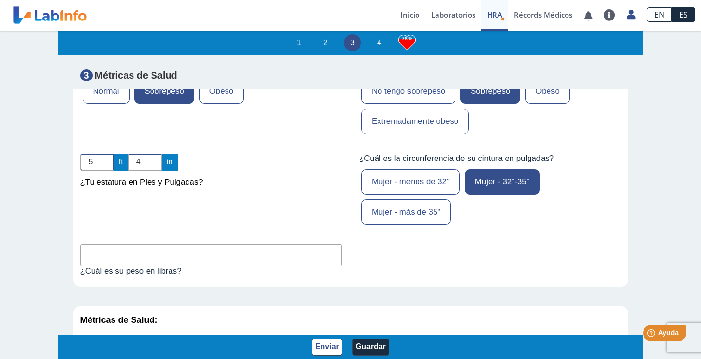
scroll to position [3020, 0]
click at [166, 244] on input "text" at bounding box center [211, 255] width 262 height 22
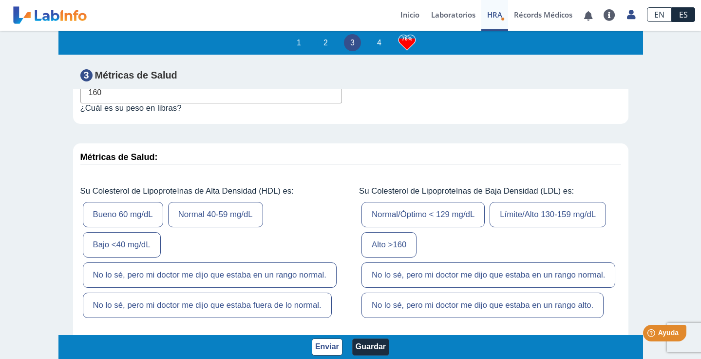
scroll to position [3186, 0]
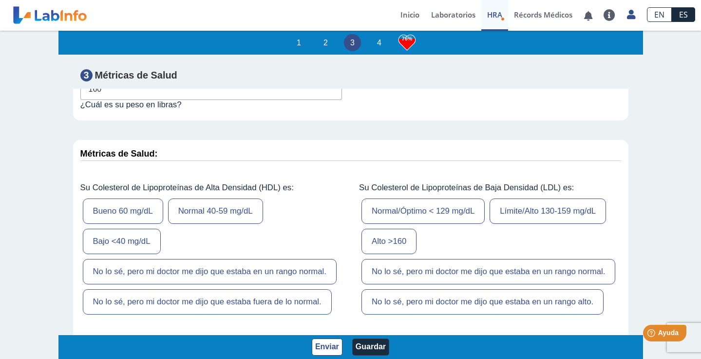
type input "160"
click at [101, 198] on label "Bueno 60 mg/dL" at bounding box center [123, 210] width 80 height 25
click at [0, 0] on input "Bueno 60 mg/dL" at bounding box center [0, 0] width 0 height 0
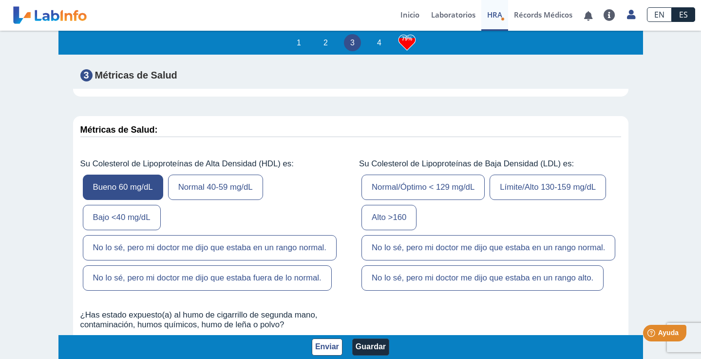
scroll to position [3217, 0]
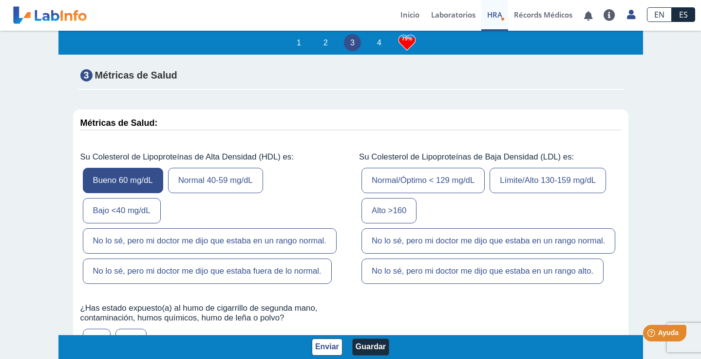
click at [425, 168] on label "Normal/Óptimo < 129 mg/dL" at bounding box center [423, 180] width 123 height 25
click at [0, 0] on input "Normal/Óptimo < 129 mg/dL" at bounding box center [0, 0] width 0 height 0
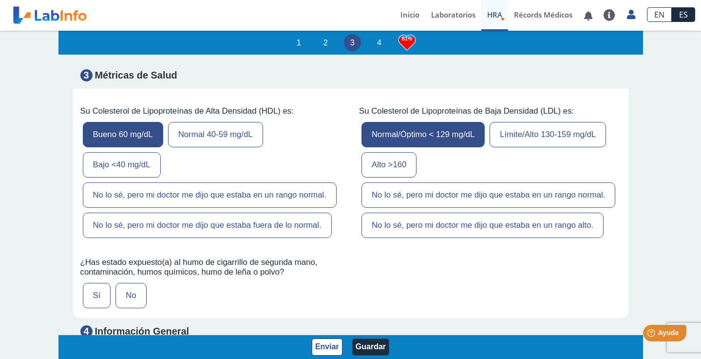
scroll to position [3270, 0]
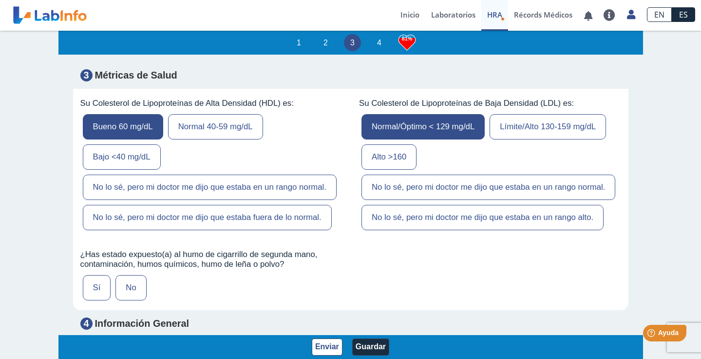
click at [130, 275] on label "No" at bounding box center [131, 287] width 31 height 25
click at [0, 0] on input "No" at bounding box center [0, 0] width 0 height 0
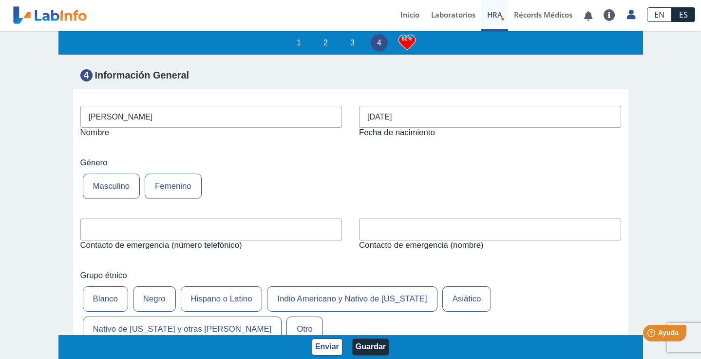
scroll to position [3567, 0]
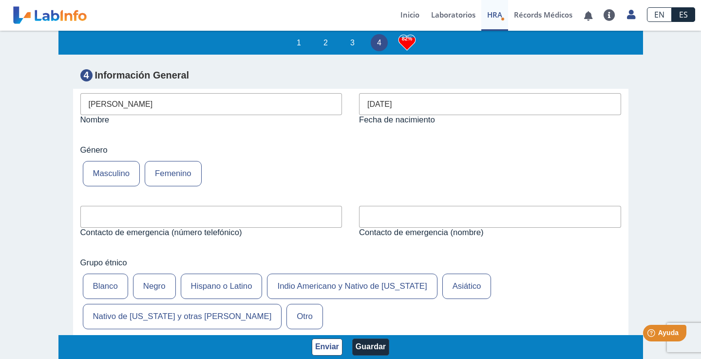
click at [166, 206] on input "text" at bounding box center [211, 217] width 262 height 22
click at [123, 273] on label "Blanco" at bounding box center [105, 285] width 45 height 25
click at [0, 0] on input "Blanco" at bounding box center [0, 0] width 0 height 0
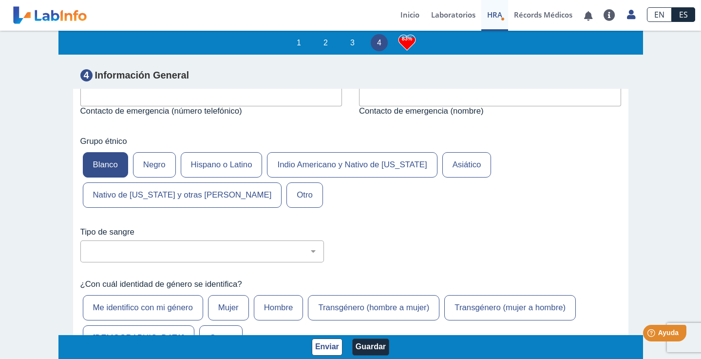
scroll to position [3689, 0]
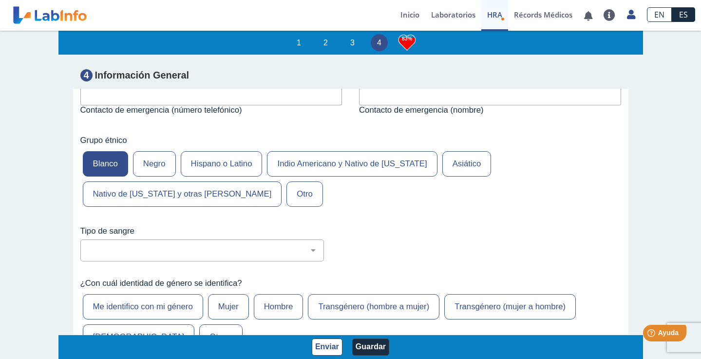
click at [164, 226] on fieldset "Tipo de sangre No estoy seguro O Negativo O Positivo A Negativo A Positivo B Ne…" at bounding box center [350, 243] width 541 height 35
click at [168, 246] on select "No estoy seguro O Negativo O Positivo A Negativo A Positivo B Negativo B Positi…" at bounding box center [206, 250] width 235 height 9
select select "2: 228"
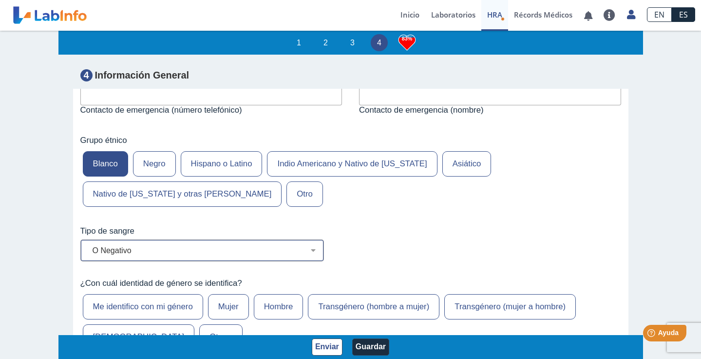
click at [89, 246] on select "No estoy seguro O Negativo O Positivo A Negativo A Positivo B Negativo B Positi…" at bounding box center [206, 250] width 235 height 9
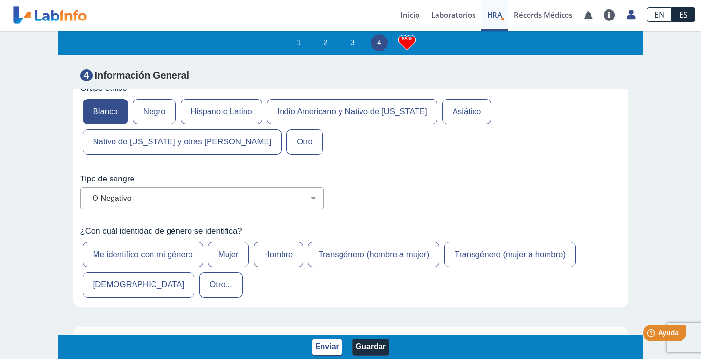
scroll to position [3743, 0]
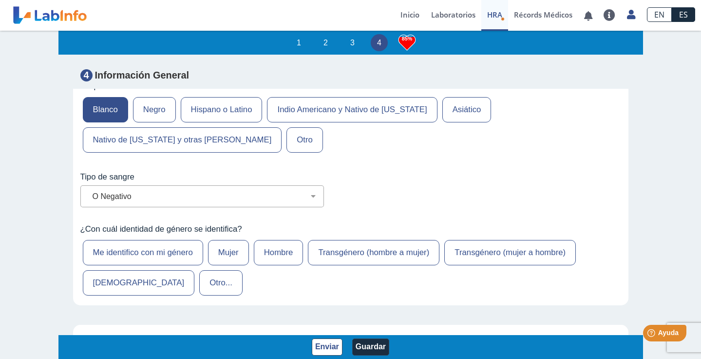
click at [219, 240] on label "Mujer" at bounding box center [228, 252] width 41 height 25
click at [0, 0] on input "Mujer" at bounding box center [0, 0] width 0 height 0
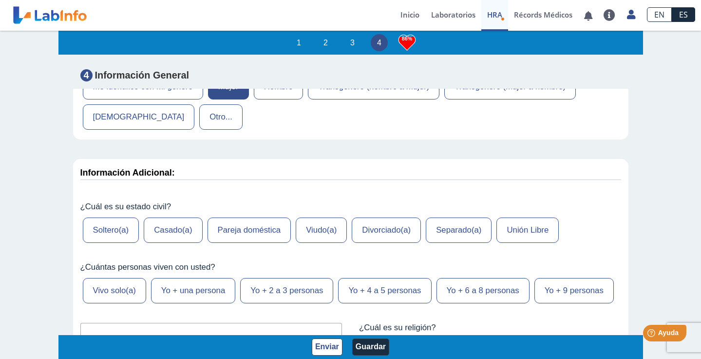
scroll to position [3922, 0]
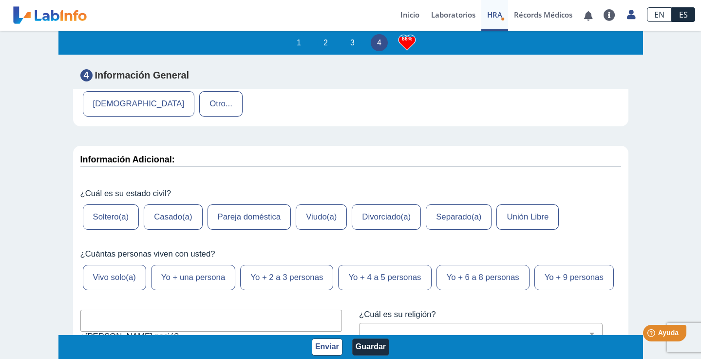
click at [184, 204] on label "Casado(a)" at bounding box center [173, 216] width 58 height 25
click at [0, 0] on input "Casado(a)" at bounding box center [0, 0] width 0 height 0
click at [218, 265] on label "Yo + una persona" at bounding box center [193, 277] width 84 height 25
click at [0, 0] on input "Yo + una persona" at bounding box center [0, 0] width 0 height 0
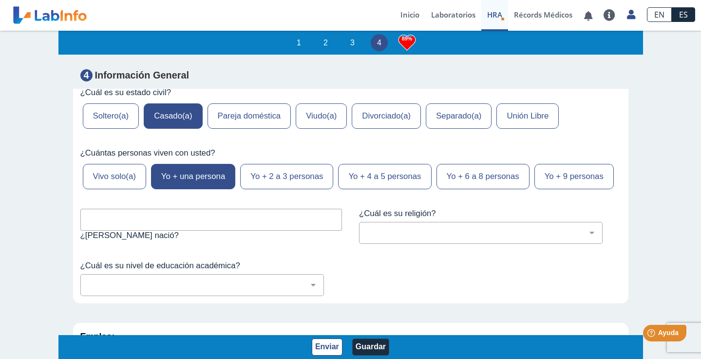
scroll to position [4023, 0]
click at [204, 208] on input "text" at bounding box center [211, 219] width 262 height 22
type input "PR"
click at [468, 204] on div "¿Cuál es su religión? [DEMOGRAPHIC_DATA] (cualquier denominación) [DEMOGRAPHIC_…" at bounding box center [490, 226] width 277 height 50
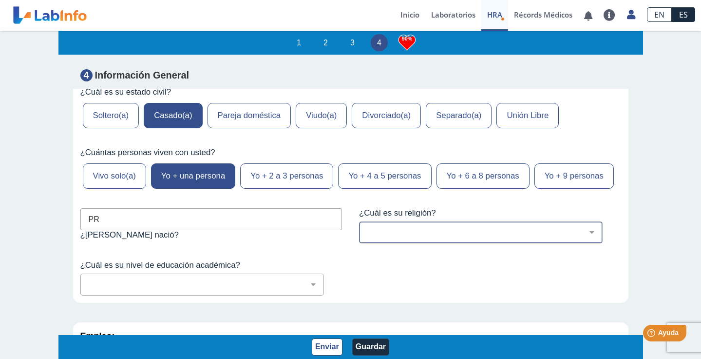
click at [468, 228] on select "[DEMOGRAPHIC_DATA] (cualquier denominación) [DEMOGRAPHIC_DATA] [DEMOGRAPHIC_DAT…" at bounding box center [484, 232] width 235 height 9
click at [367, 228] on select "[DEMOGRAPHIC_DATA] (cualquier denominación) [DEMOGRAPHIC_DATA] [DEMOGRAPHIC_DAT…" at bounding box center [484, 232] width 235 height 9
click at [434, 228] on select "[DEMOGRAPHIC_DATA] (cualquier denominación) [DEMOGRAPHIC_DATA] [DEMOGRAPHIC_DAT…" at bounding box center [484, 232] width 235 height 9
select select "11: 226"
click at [367, 228] on select "[DEMOGRAPHIC_DATA] (cualquier denominación) [DEMOGRAPHIC_DATA] [DEMOGRAPHIC_DAT…" at bounding box center [484, 232] width 235 height 9
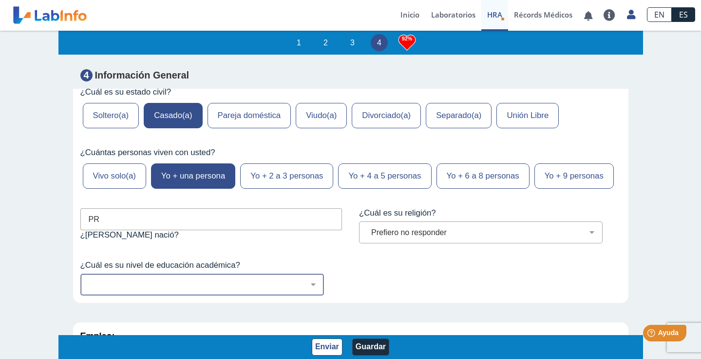
click at [147, 273] on div "No fui a la escuela Escuela primaria Algo de escuela secundaria o equivalente s…" at bounding box center [202, 284] width 244 height 22
click at [224, 280] on select "No fui a la escuela Escuela primaria Algo de escuela secundaria o equivalente s…" at bounding box center [206, 284] width 235 height 9
select select "9: 282"
click at [89, 280] on select "No fui a la escuela Escuela primaria Algo de escuela secundaria o equivalente s…" at bounding box center [206, 284] width 235 height 9
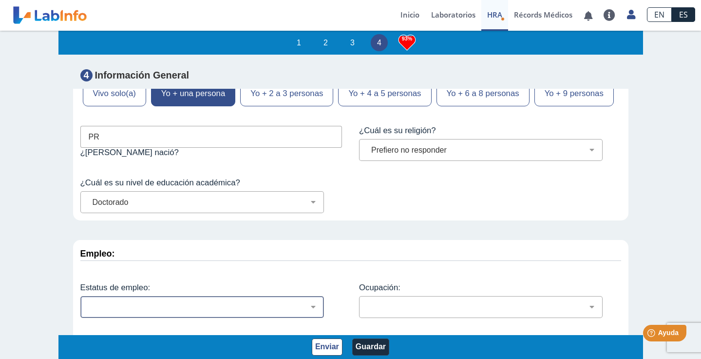
scroll to position [1, 0]
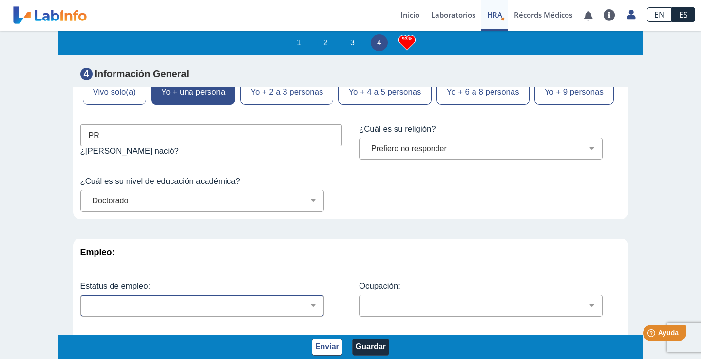
click at [245, 301] on select "Empleado a tiempo parcial Empleado a tiempo completo Servicio profesionales Sin…" at bounding box center [206, 305] width 235 height 9
select select "2: 134"
click at [89, 301] on select "Empleado a tiempo parcial Empleado a tiempo completo Servicio profesionales Sin…" at bounding box center [206, 305] width 235 height 9
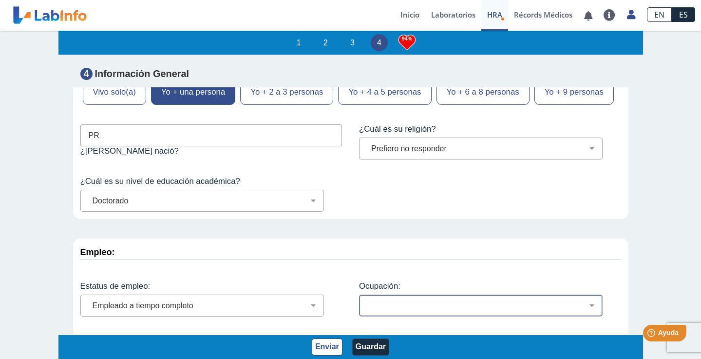
click at [394, 294] on div "Administración de empresas Servicios de protección Instalaciones, Reparaciones …" at bounding box center [481, 305] width 244 height 22
click at [416, 301] on select "Administración de empresas Servicios de protección Instalaciones, Reparaciones …" at bounding box center [484, 305] width 235 height 9
select select "4: 171"
click at [367, 301] on select "Administración de empresas Servicios de protección Instalaciones, Reparaciones …" at bounding box center [484, 305] width 235 height 9
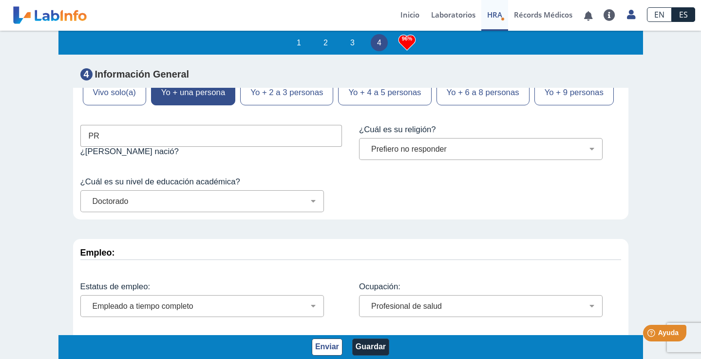
click at [224, 347] on div "Menos de $12,000 $12,000-$16,000 $16,000-$24,000 $24,000-$30,000 $30,000-$40,00…" at bounding box center [202, 358] width 244 height 22
click at [240, 353] on select "Menos de $12,000 $12,000-$16,000 $16,000-$24,000 $24,000-$30,000 $30,000-$40,00…" at bounding box center [206, 357] width 235 height 9
select select "12: 154"
click at [89, 353] on select "Menos de $12,000 $12,000-$16,000 $16,000-$24,000 $24,000-$30,000 $30,000-$40,00…" at bounding box center [206, 357] width 235 height 9
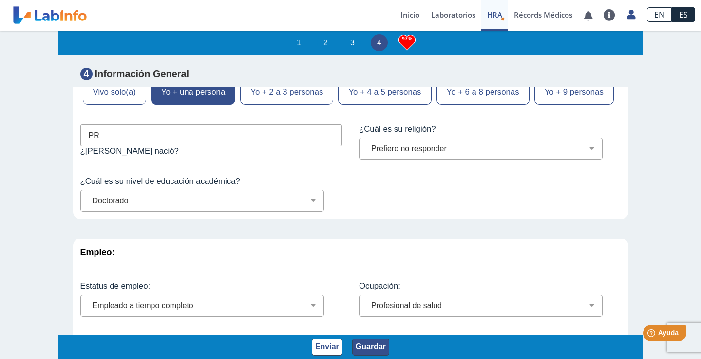
click at [364, 344] on button "Guardar" at bounding box center [370, 346] width 37 height 17
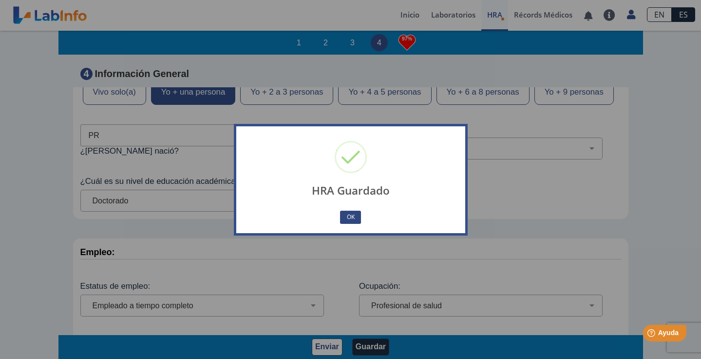
click at [348, 222] on button "OK" at bounding box center [350, 217] width 20 height 13
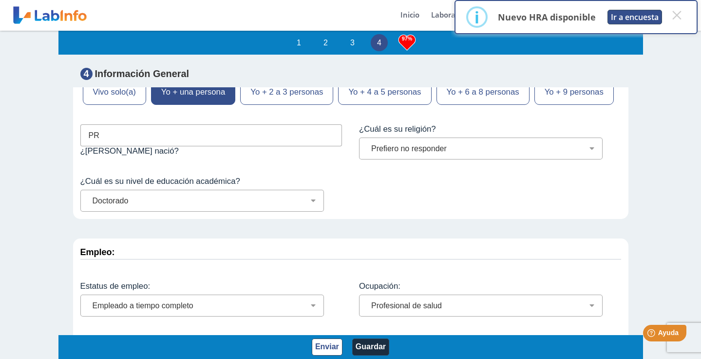
click at [641, 21] on button "Ir a encuesta" at bounding box center [635, 17] width 55 height 15
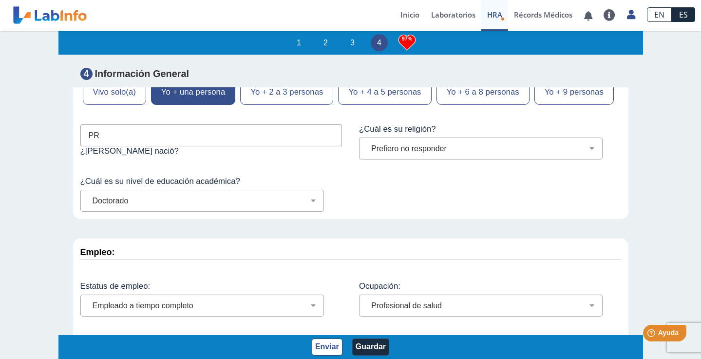
click at [489, 13] on span "HRA" at bounding box center [494, 15] width 15 height 10
click at [538, 15] on link "Récords Médicos" at bounding box center [543, 15] width 70 height 31
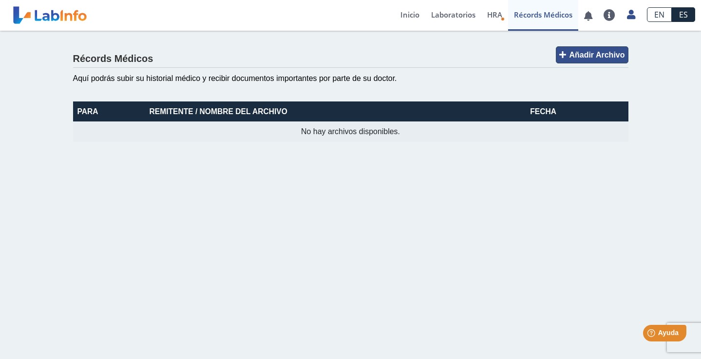
click at [577, 57] on span "Añadir Archivo" at bounding box center [597, 55] width 56 height 8
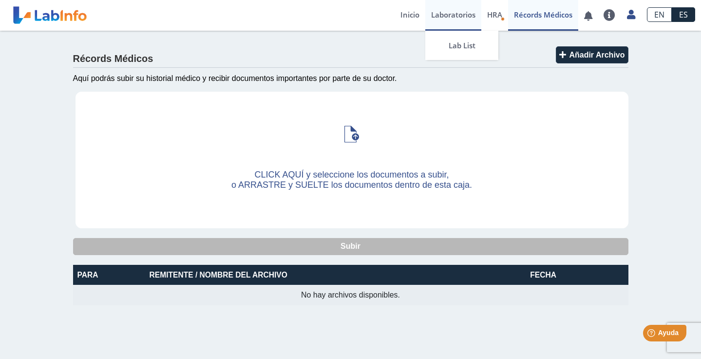
click at [439, 12] on link "Laboratorios" at bounding box center [453, 15] width 56 height 31
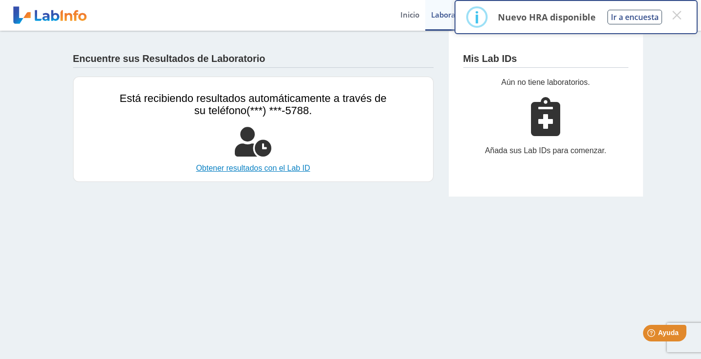
click at [261, 170] on link "Obtener resultados con el Lab ID" at bounding box center [253, 168] width 267 height 12
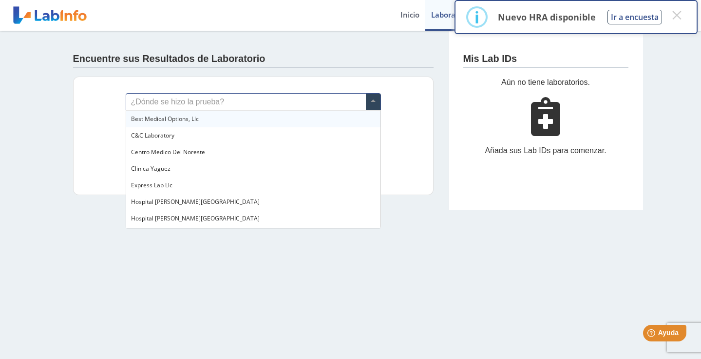
click at [377, 99] on span at bounding box center [373, 102] width 15 height 17
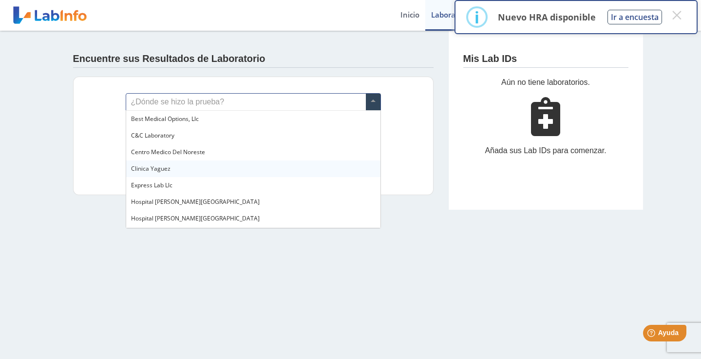
click at [191, 163] on div "Clinica Yaguez" at bounding box center [253, 168] width 254 height 17
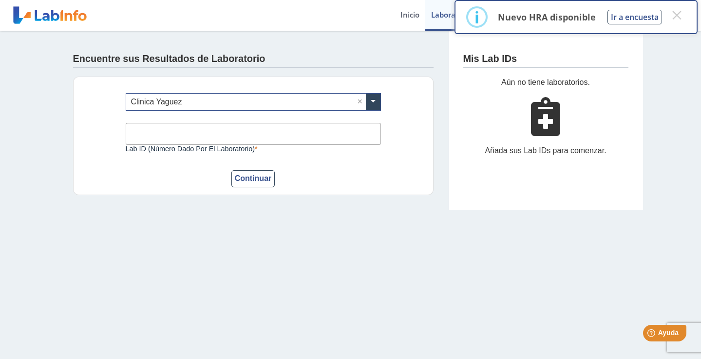
click at [171, 126] on input "Lab ID (número dado por el laboratorio)" at bounding box center [253, 134] width 255 height 22
click at [138, 221] on main "Encuentre sus Resultados de Laboratorio ¿Dónde se hizo la prueba? × Clinica [PE…" at bounding box center [350, 195] width 701 height 328
click at [150, 136] on input "Lab ID (número dado por el laboratorio)" at bounding box center [253, 134] width 255 height 22
click at [97, 155] on div "¿Dónde se hizo la prueba? × Clinica [PERSON_NAME] × Lab ID (número dado por el …" at bounding box center [253, 136] width 361 height 118
